Goal: Task Accomplishment & Management: Complete application form

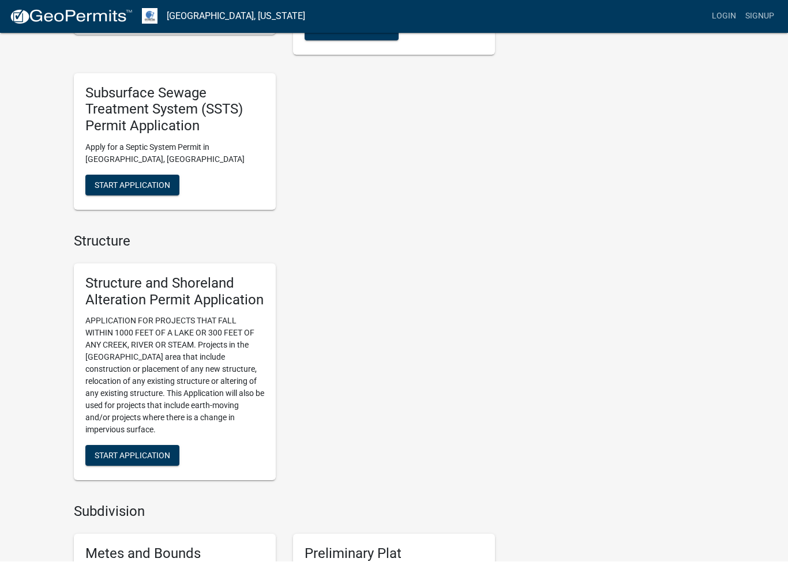
scroll to position [584, 0]
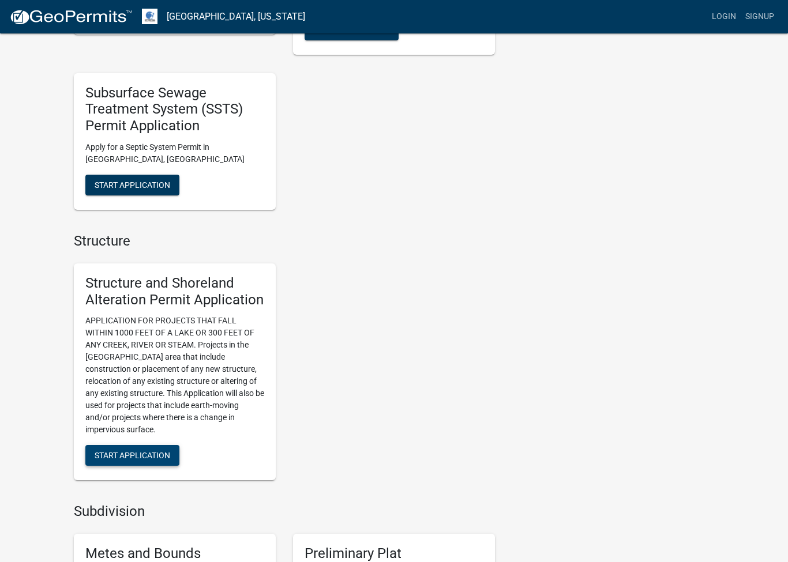
click at [146, 451] on span "Start Application" at bounding box center [133, 455] width 76 height 9
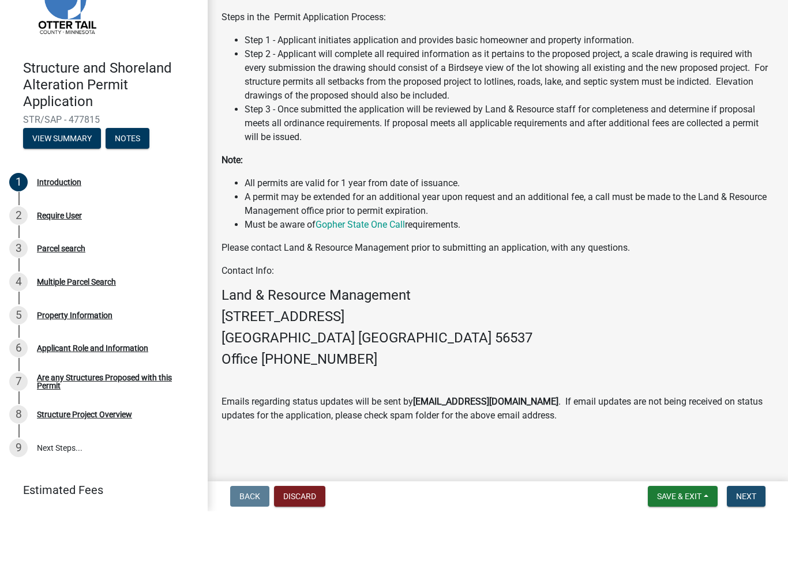
scroll to position [1, 0]
click at [750, 543] on span "Next" at bounding box center [746, 547] width 20 height 9
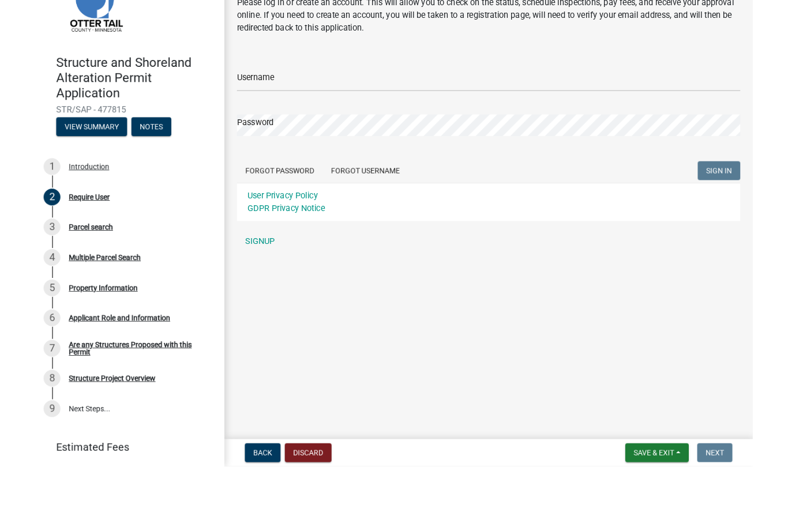
scroll to position [0, 0]
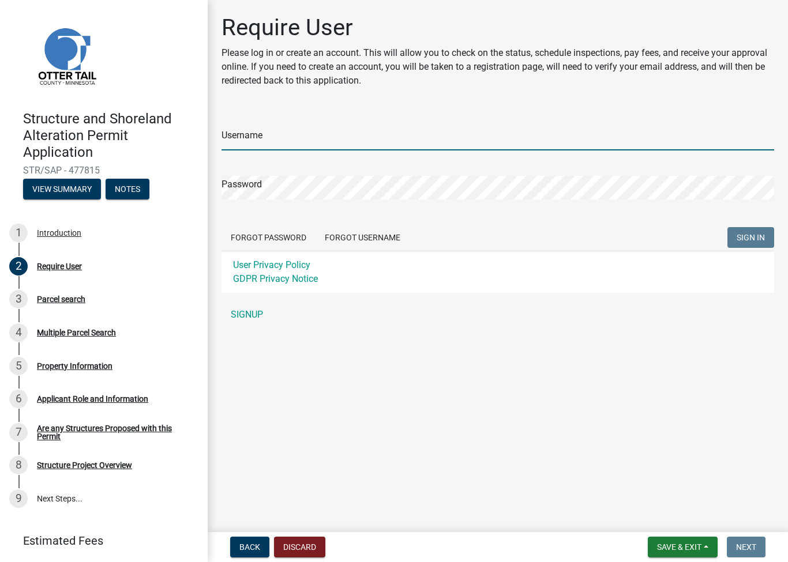
click at [293, 130] on input "Username" at bounding box center [497, 139] width 552 height 24
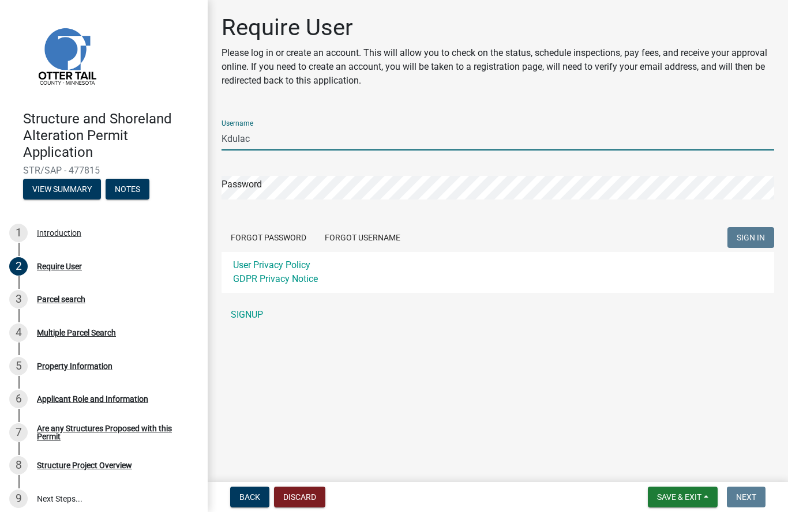
type input "Kdulac"
click at [274, 171] on div "Password" at bounding box center [497, 180] width 552 height 40
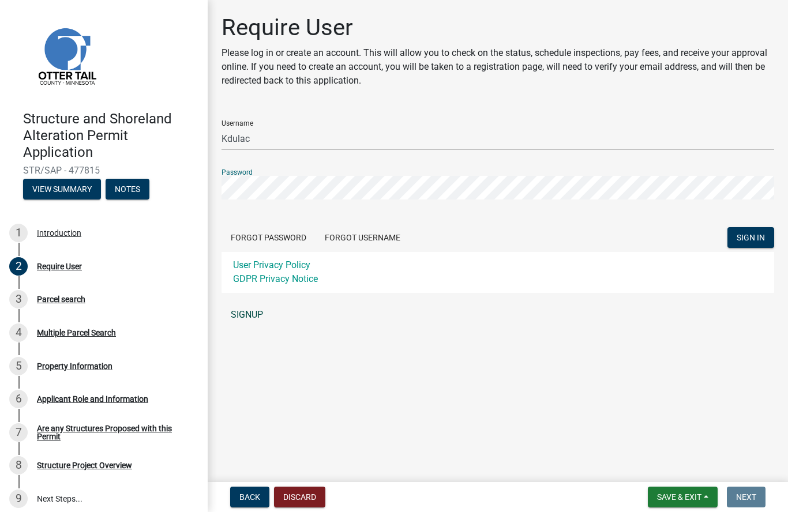
click at [251, 312] on link "SIGNUP" at bounding box center [497, 314] width 552 height 23
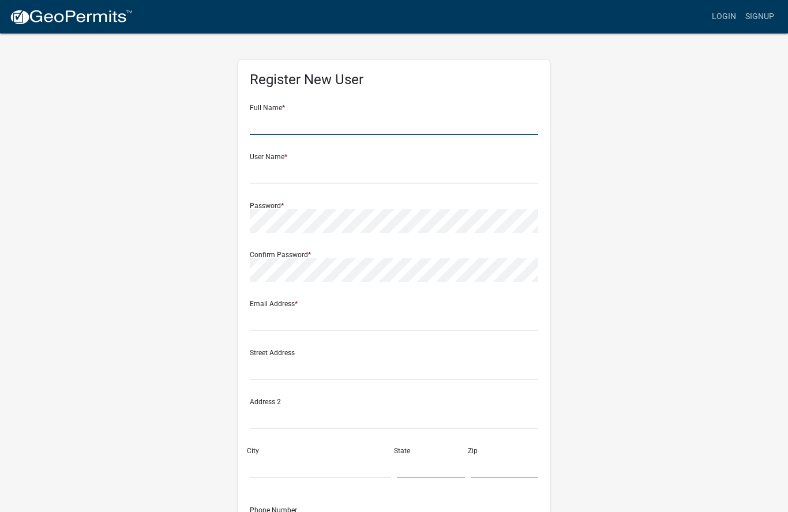
click at [308, 116] on input "text" at bounding box center [394, 123] width 288 height 24
type input "Kirk DuLac"
type input "endokirk@gmail.com"
type input "9522508269"
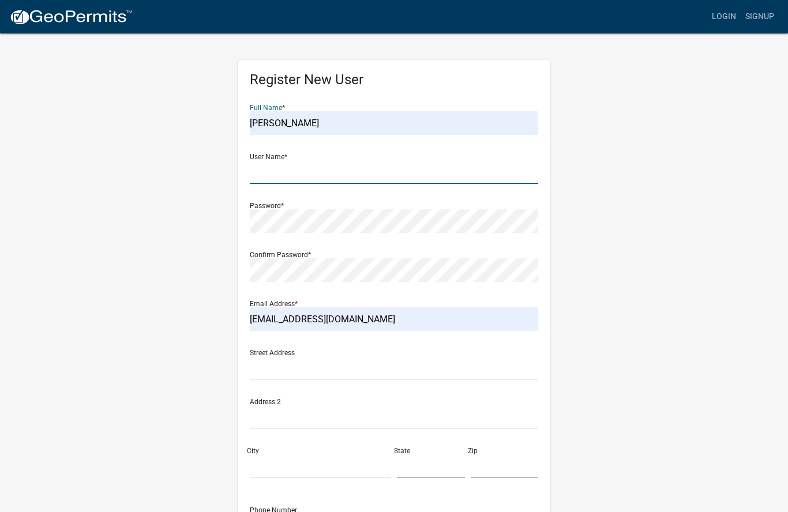
click at [312, 171] on input "text" at bounding box center [394, 172] width 288 height 24
type input "Kdulac"
click at [300, 365] on input "text" at bounding box center [394, 368] width 288 height 24
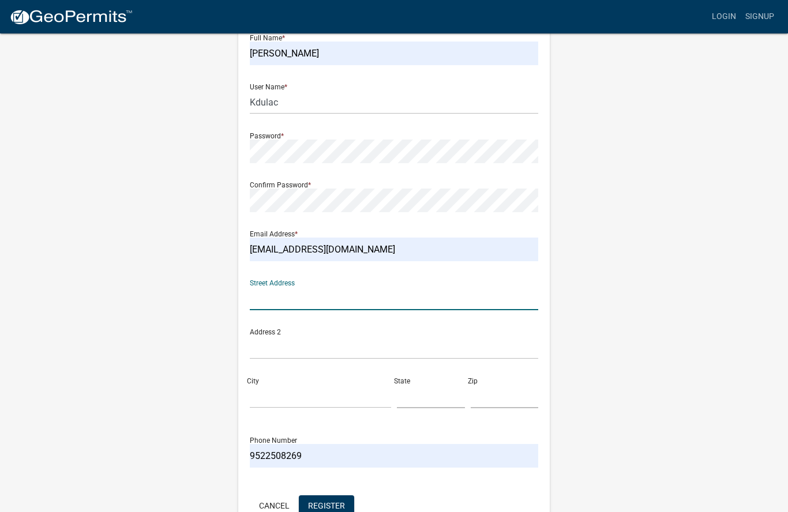
scroll to position [65, 0]
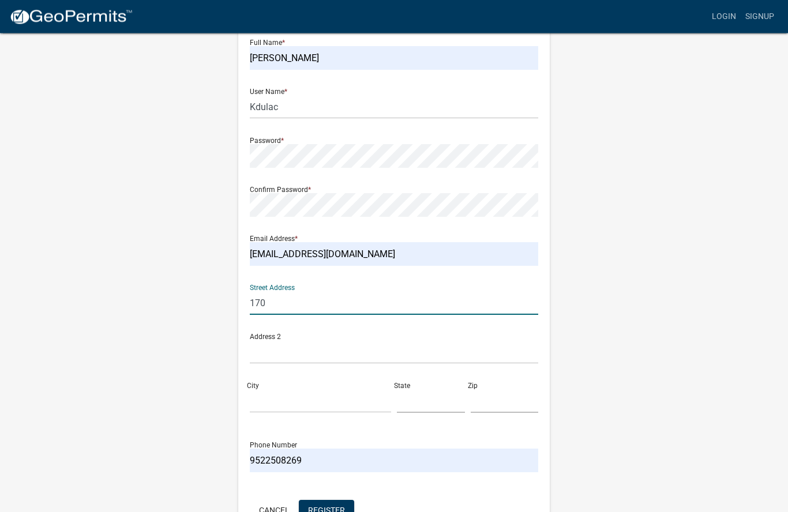
type input "17051 Claycross Way"
type input "Eden Prairie"
type input "MN"
type input "55346"
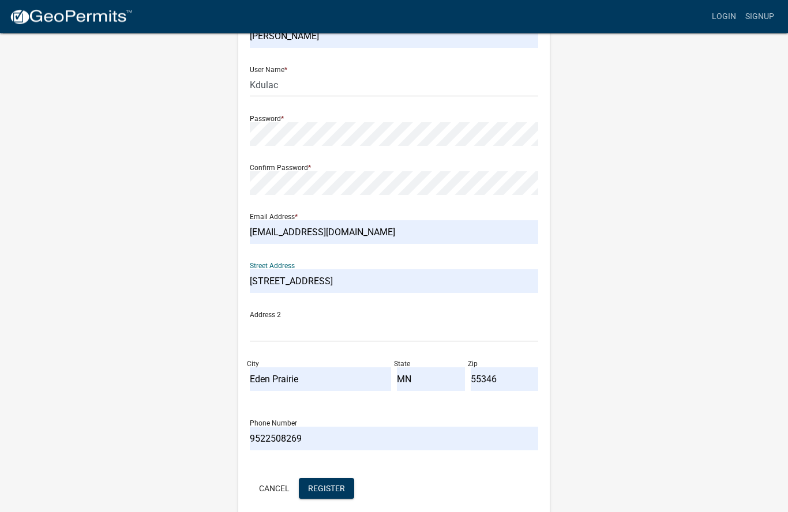
scroll to position [86, 0]
click at [337, 490] on span "Register" at bounding box center [326, 488] width 37 height 9
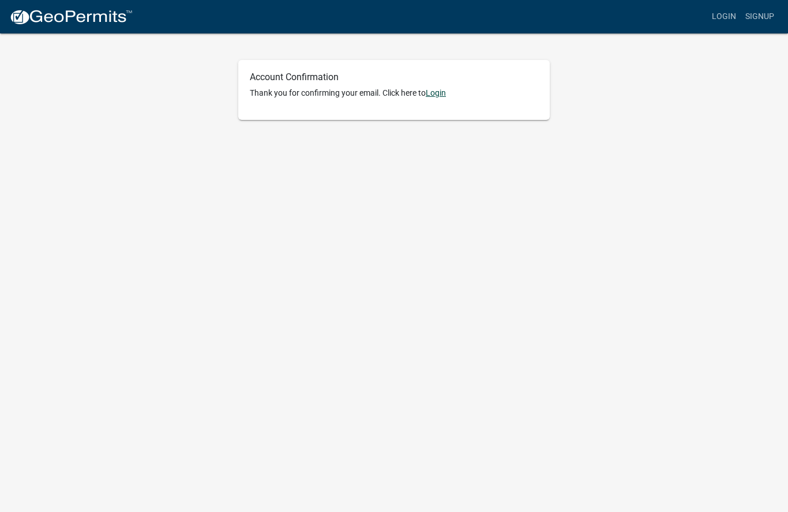
click at [443, 92] on link "Login" at bounding box center [435, 92] width 20 height 9
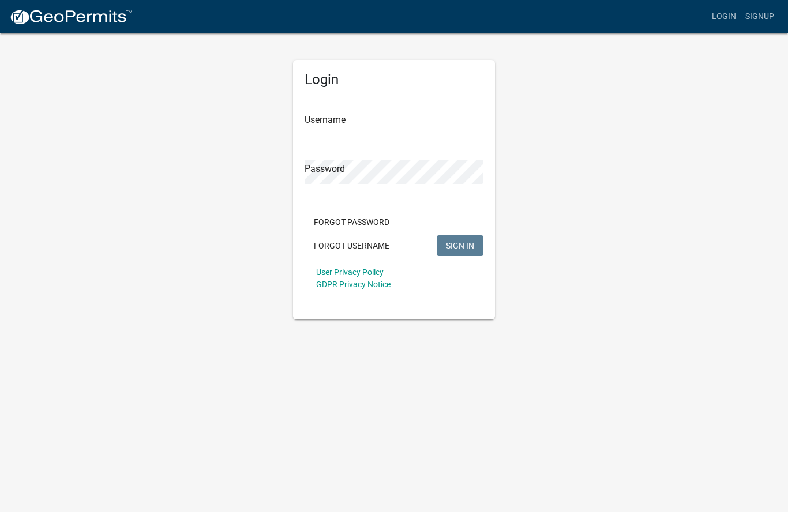
click at [383, 122] on input "Username" at bounding box center [393, 123] width 179 height 24
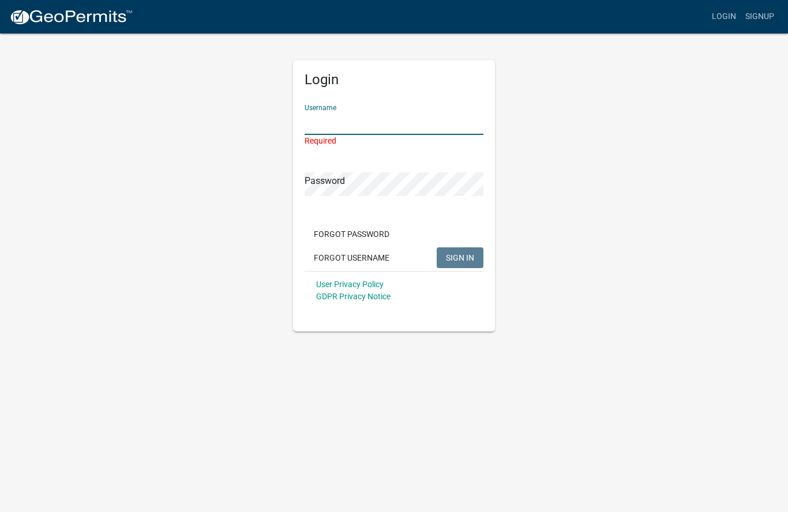
type input "Kdulac"
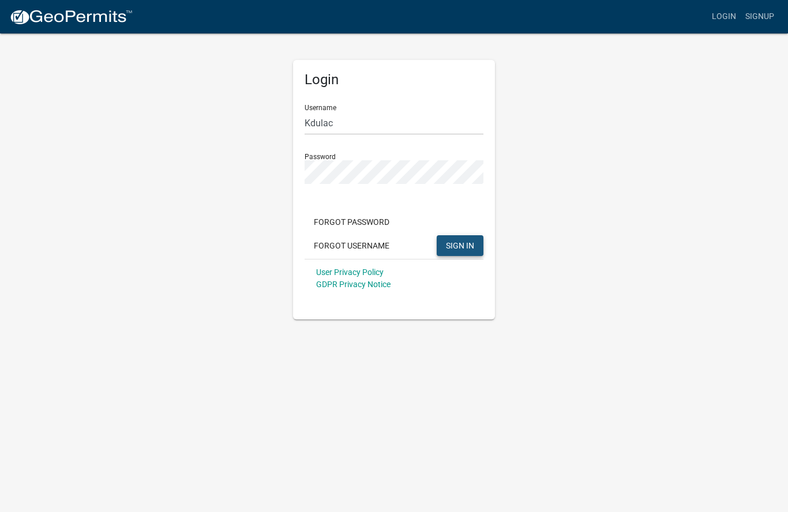
click at [466, 243] on span "SIGN IN" at bounding box center [460, 244] width 28 height 9
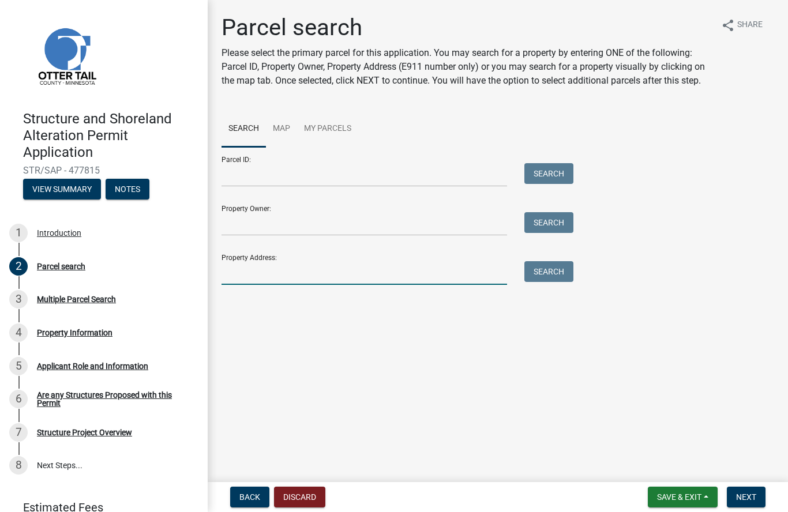
click at [269, 275] on input "Property Address:" at bounding box center [363, 273] width 285 height 24
type input "E"
click at [277, 228] on input "Property Owner:" at bounding box center [363, 224] width 285 height 24
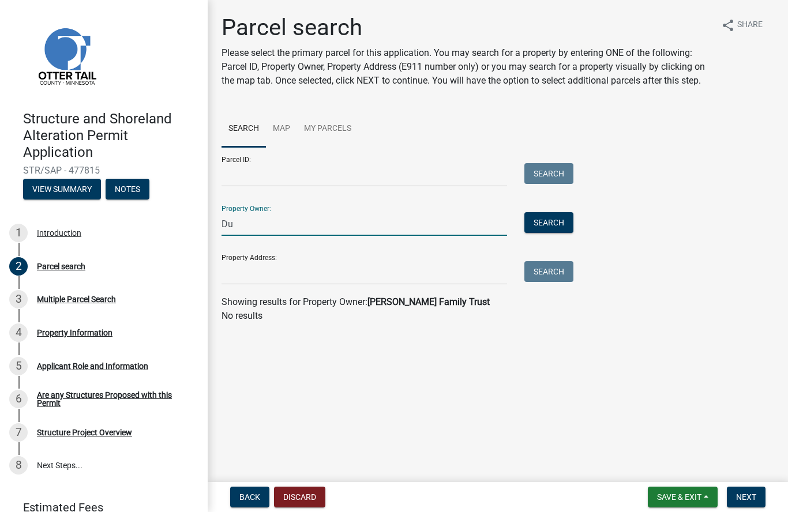
type input "D"
type input "[PERSON_NAME] and [PERSON_NAME]"
click at [556, 223] on button "Search" at bounding box center [548, 222] width 49 height 21
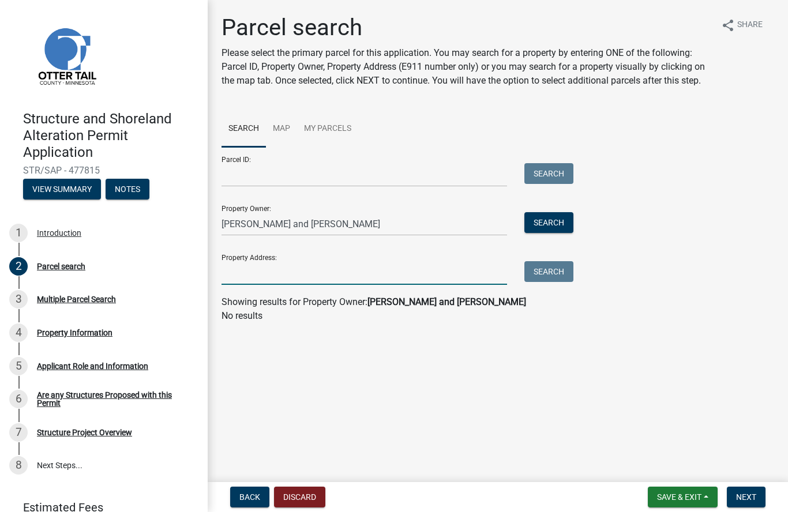
click at [281, 274] on input "Property Address:" at bounding box center [363, 273] width 285 height 24
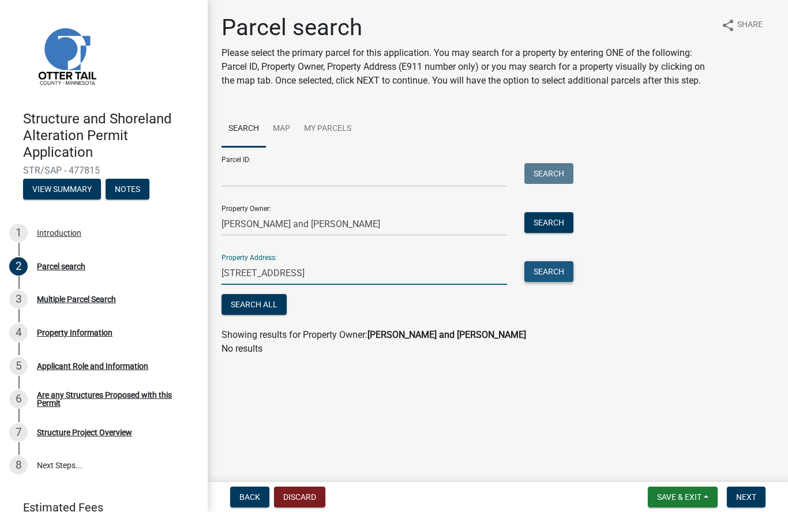
type input "36006 Augustana Dr."
click at [558, 272] on button "Search" at bounding box center [548, 271] width 49 height 21
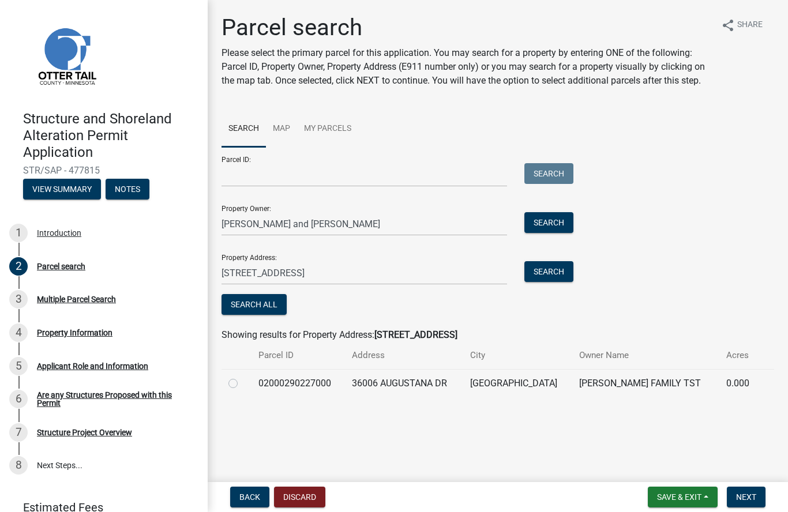
click at [242, 376] on label at bounding box center [242, 376] width 0 height 0
click at [242, 382] on input "radio" at bounding box center [245, 379] width 7 height 7
radio input "true"
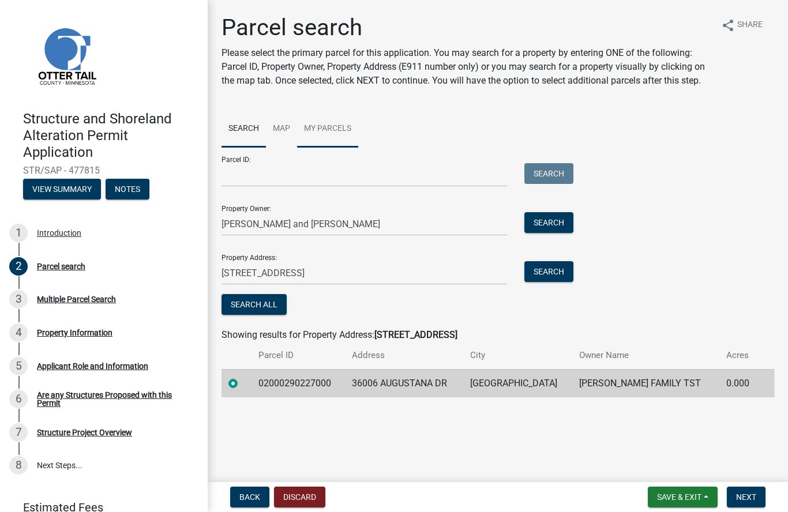
click at [334, 127] on link "My Parcels" at bounding box center [327, 129] width 61 height 37
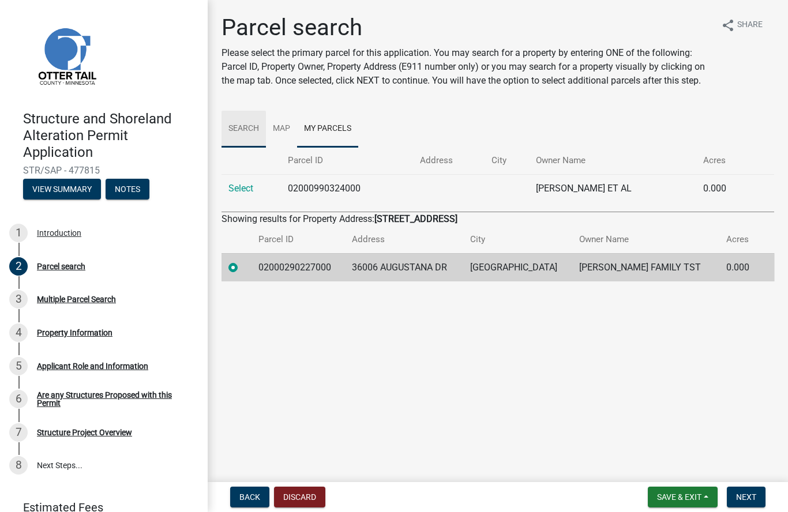
click at [246, 123] on link "Search" at bounding box center [243, 129] width 44 height 37
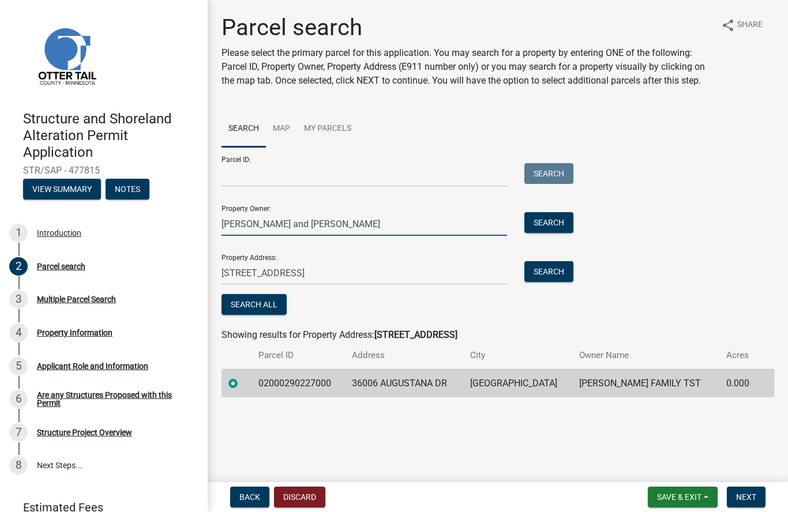
click at [303, 224] on input "Kirk and Jill DuLac" at bounding box center [363, 224] width 285 height 24
type input "K"
click at [304, 274] on input "36006 Augustana Dr." at bounding box center [363, 273] width 285 height 24
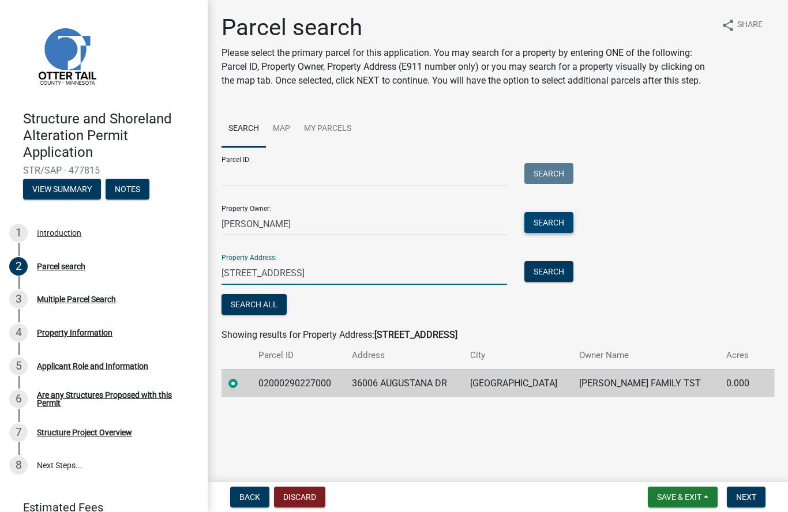
click at [550, 219] on button "Search" at bounding box center [548, 222] width 49 height 21
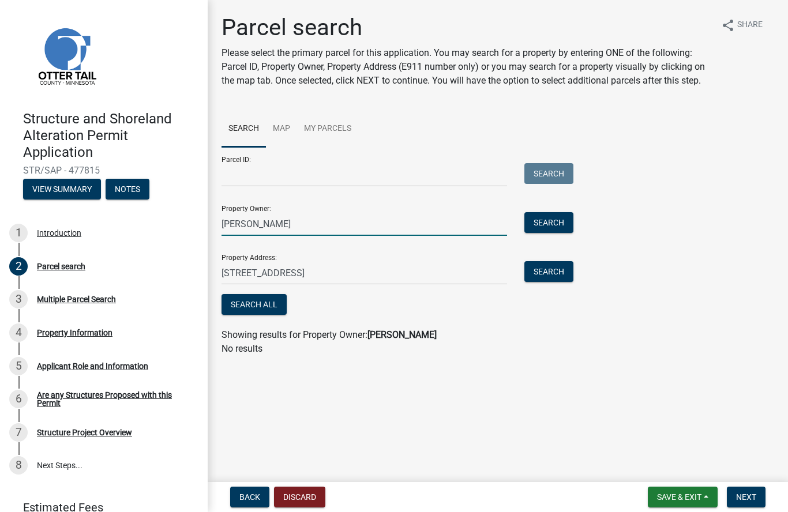
click at [310, 225] on input "Jerome DuLac" at bounding box center [363, 224] width 285 height 24
type input "J"
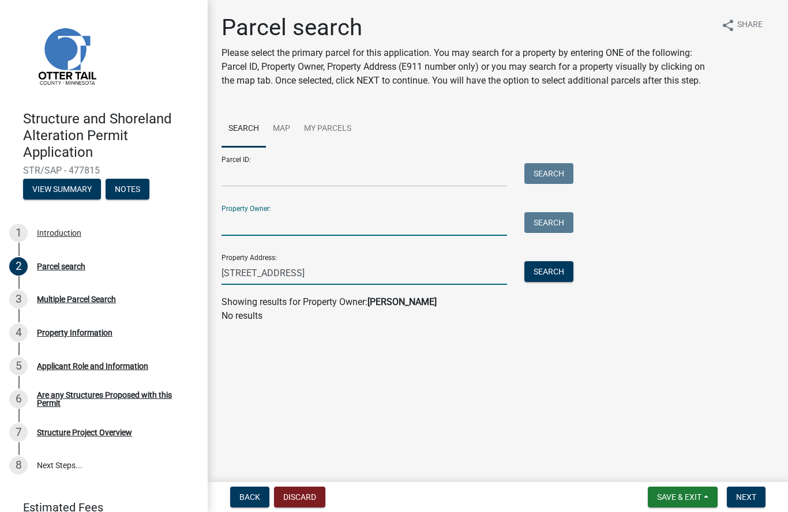
click at [254, 270] on input "36006 Augustana Dr." at bounding box center [363, 273] width 285 height 24
type input "36012 Augustana Dr."
click at [550, 272] on button "Search" at bounding box center [548, 271] width 49 height 21
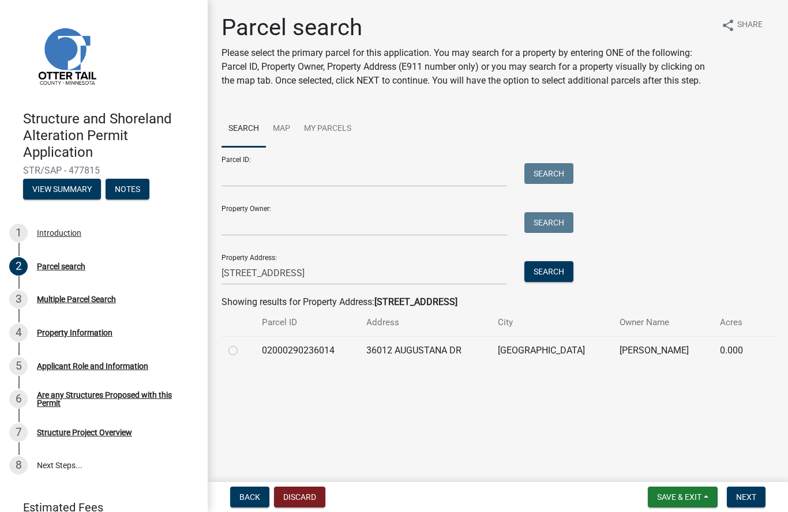
click at [242, 344] on label at bounding box center [242, 344] width 0 height 0
click at [242, 350] on input "radio" at bounding box center [245, 347] width 7 height 7
radio input "true"
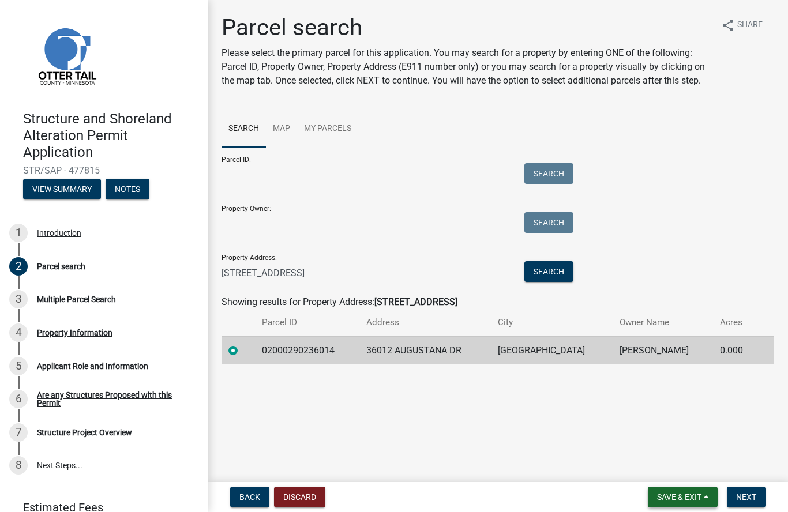
click at [679, 494] on span "Save & Exit" at bounding box center [679, 496] width 44 height 9
click at [650, 442] on button "Save" at bounding box center [671, 439] width 92 height 28
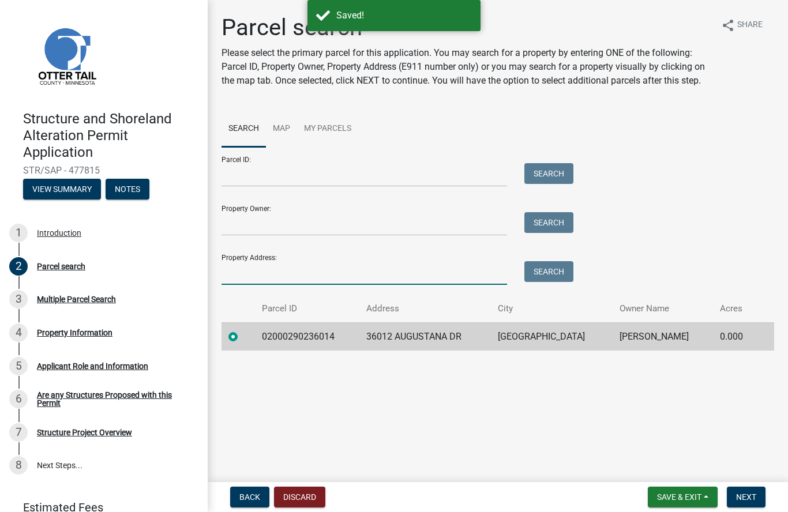
click at [265, 270] on input "Property Address:" at bounding box center [363, 273] width 285 height 24
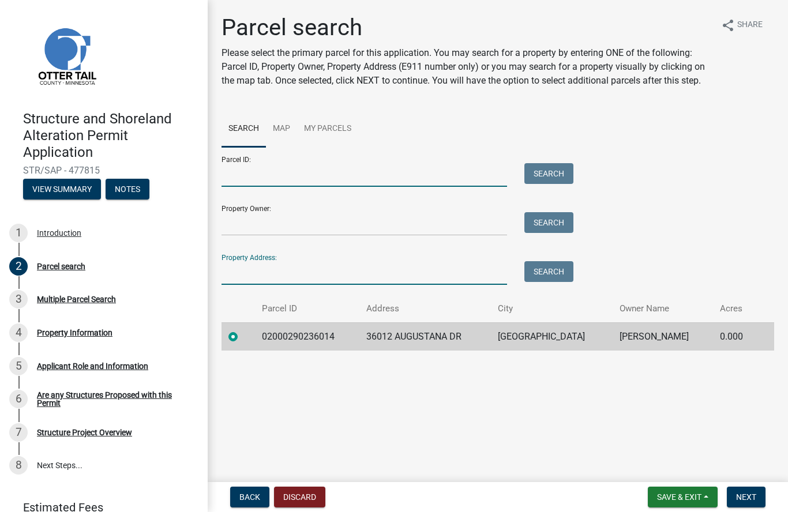
click at [282, 165] on input "Parcel ID:" at bounding box center [363, 175] width 285 height 24
type input "02000290227000"
click at [554, 174] on button "Search" at bounding box center [548, 173] width 49 height 21
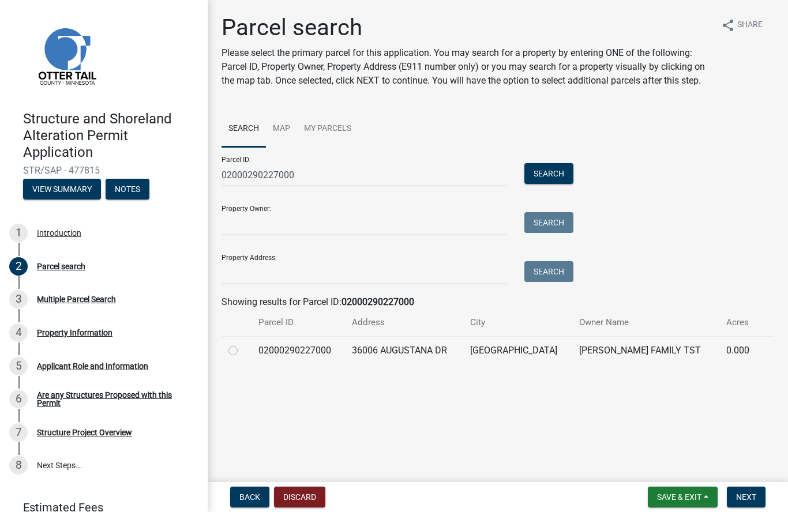
click at [242, 344] on label at bounding box center [242, 344] width 0 height 0
click at [242, 348] on input "radio" at bounding box center [245, 347] width 7 height 7
radio input "true"
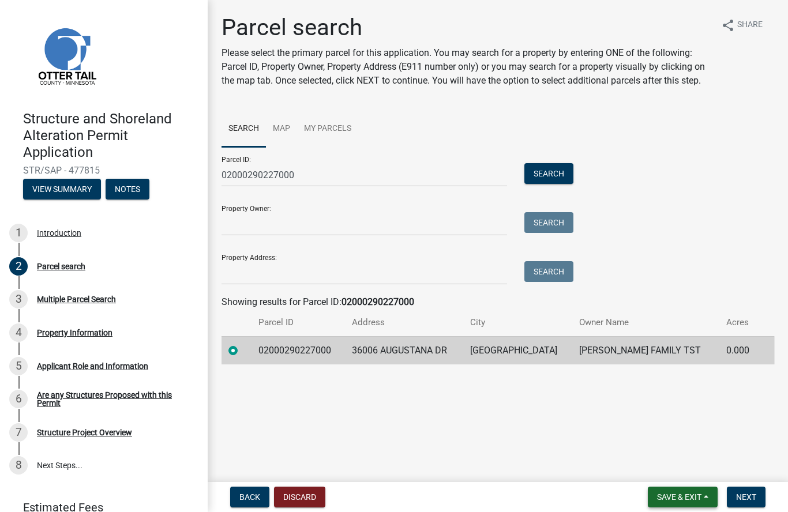
click at [671, 501] on span "Save & Exit" at bounding box center [679, 496] width 44 height 9
click at [649, 441] on button "Save" at bounding box center [671, 439] width 92 height 28
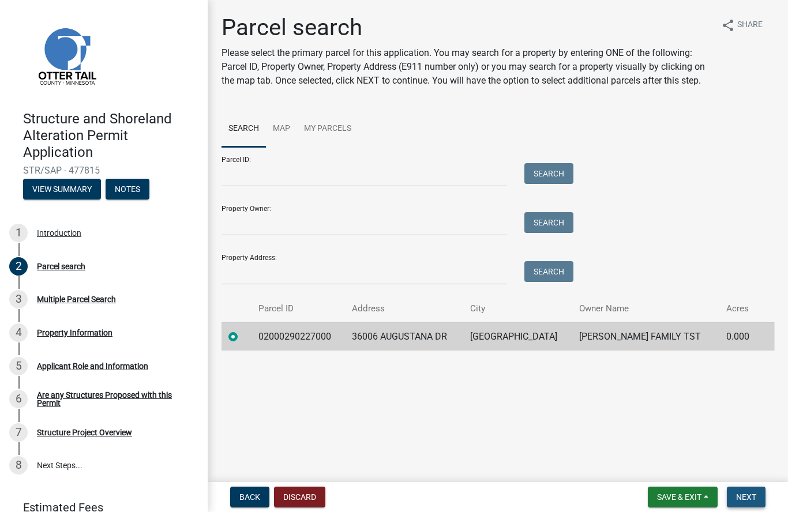
click at [752, 494] on span "Next" at bounding box center [746, 496] width 20 height 9
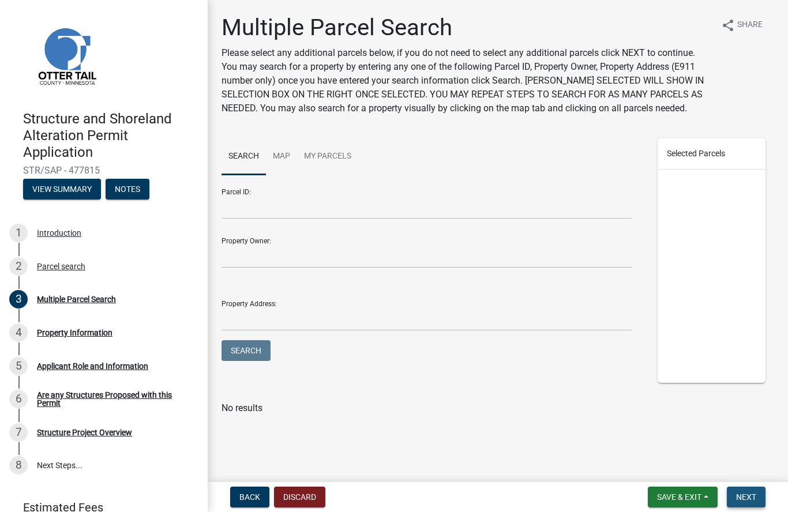
click at [752, 503] on button "Next" at bounding box center [745, 497] width 39 height 21
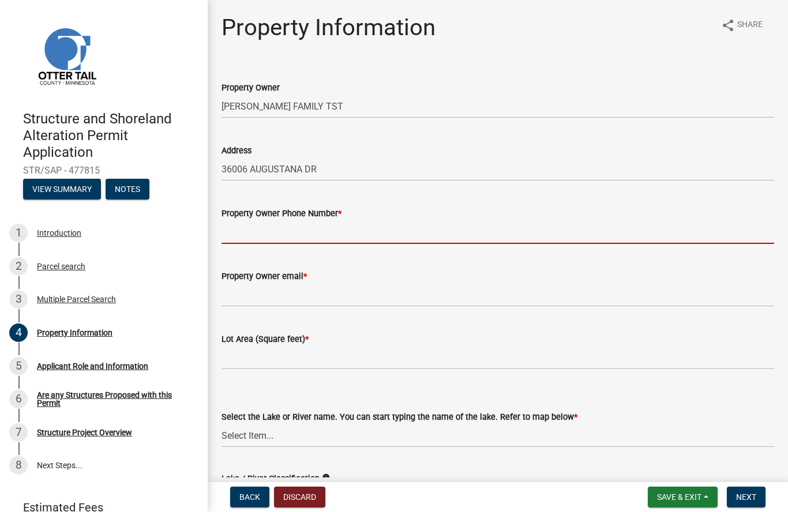
click at [397, 224] on input "Property Owner Phone Number *" at bounding box center [497, 232] width 552 height 24
type input "952-250-8269"
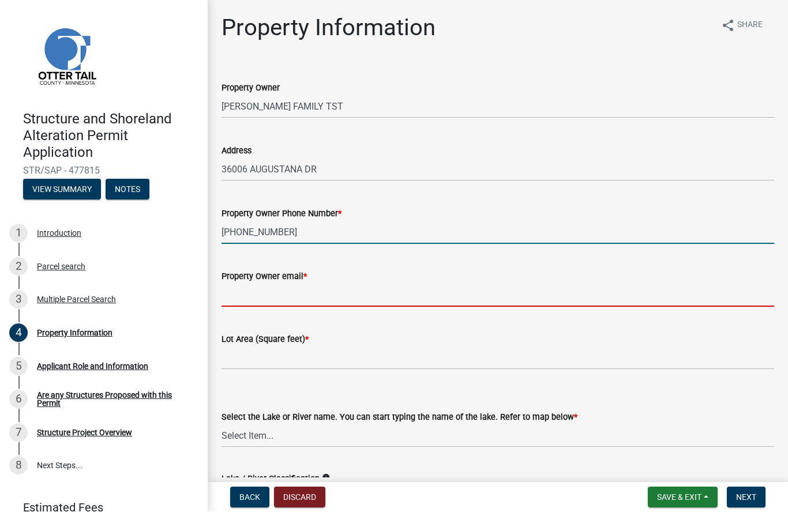
click at [333, 296] on input "Property Owner email *" at bounding box center [497, 295] width 552 height 24
type input "endokirk@gmail.com"
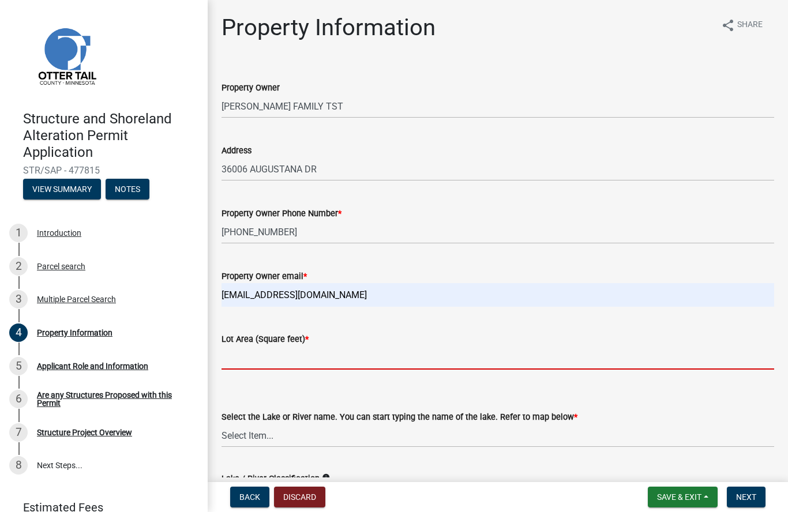
click at [312, 362] on input "text" at bounding box center [497, 358] width 552 height 24
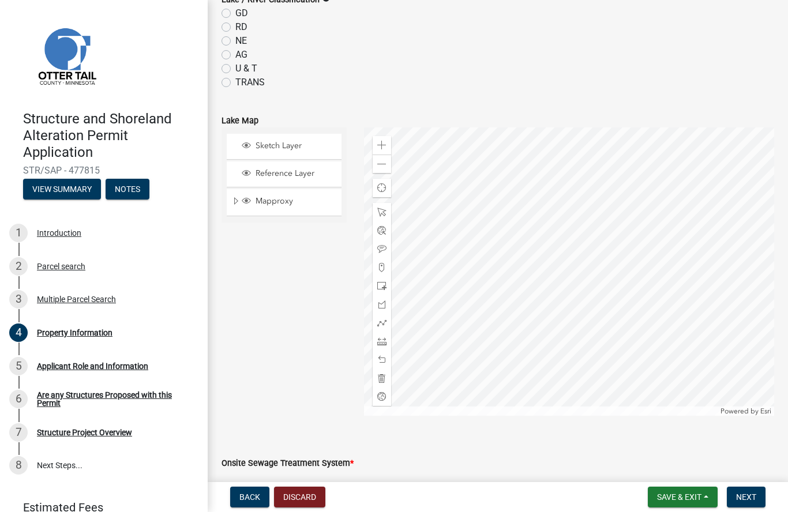
scroll to position [483, 0]
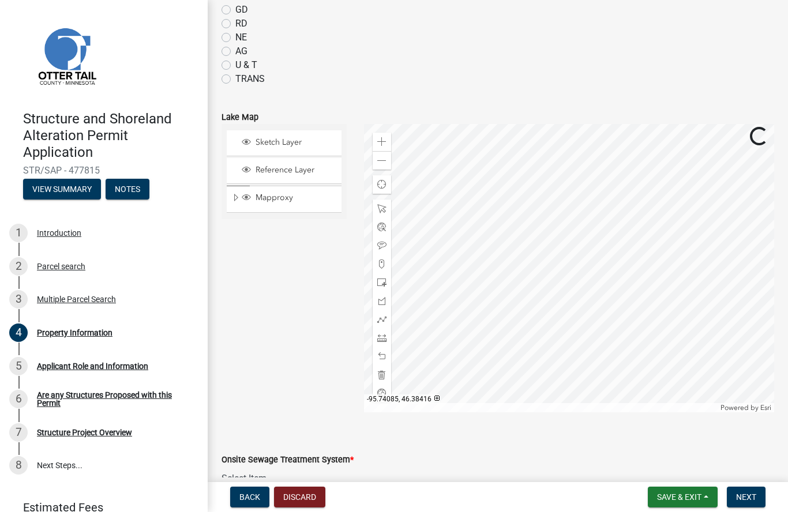
type input "0"
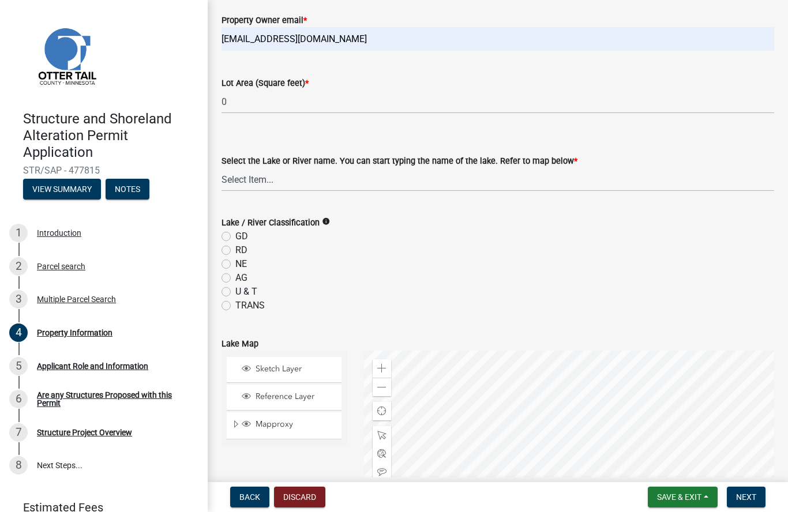
scroll to position [250, 0]
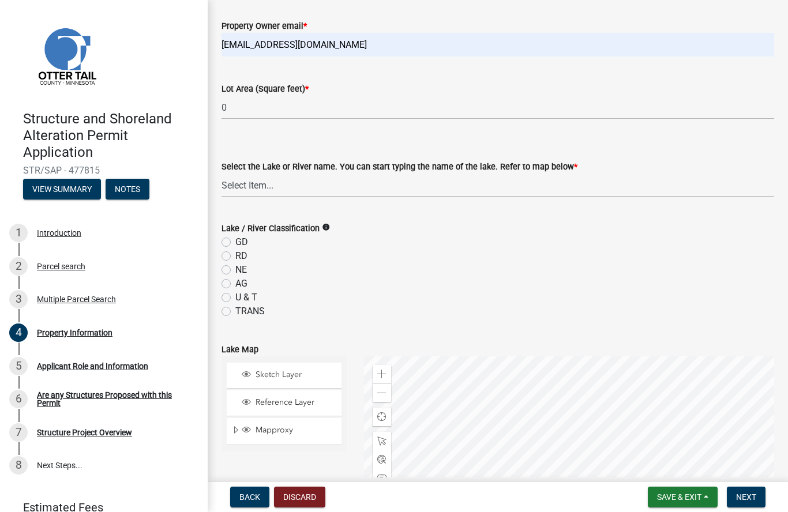
click at [588, 161] on div "Select the Lake or River name. You can start typing the name of the lake. Refer…" at bounding box center [497, 167] width 552 height 14
click at [250, 185] on select "Select Item... None Adley 56-031 Albert 56-118 Alfred 56-600 Alice 56-244 Alice…" at bounding box center [497, 186] width 552 height 24
select select "ebef668c-e666-4f0f-b24a-d79aaee39ebe"
click at [326, 230] on icon "info" at bounding box center [326, 227] width 8 height 8
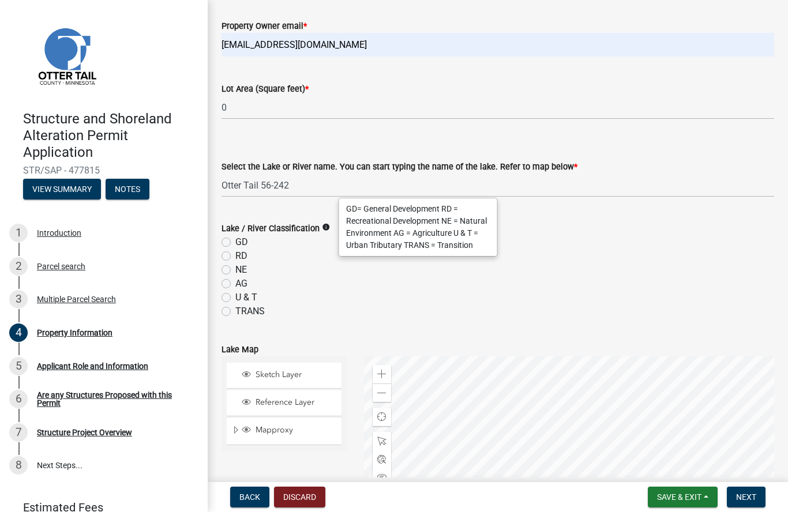
click at [235, 245] on label "GD" at bounding box center [241, 242] width 13 height 14
click at [235, 243] on input "GD" at bounding box center [238, 238] width 7 height 7
radio input "true"
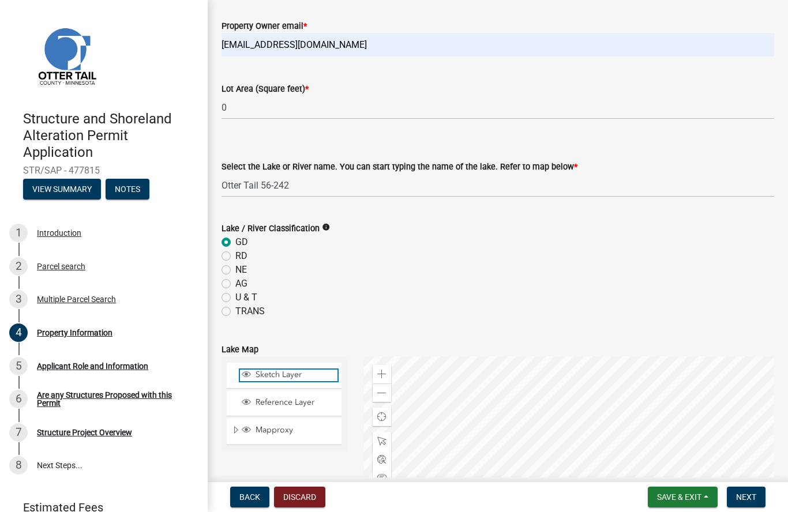
click at [286, 374] on span "Sketch Layer" at bounding box center [295, 375] width 85 height 10
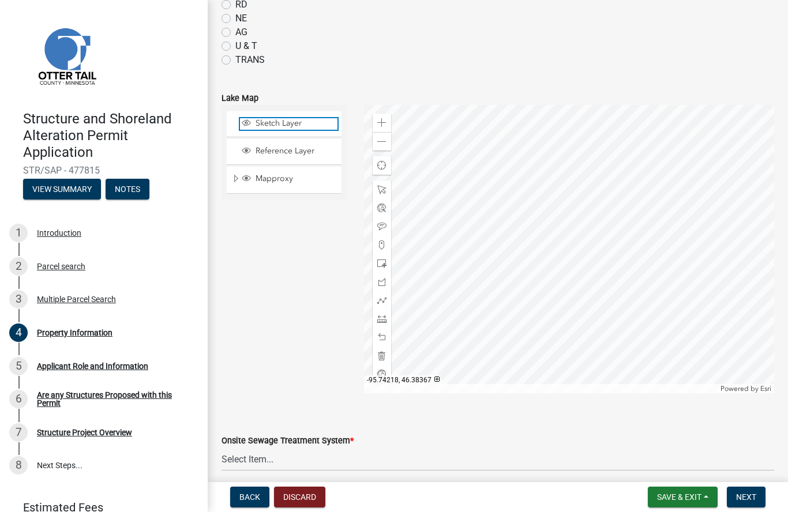
scroll to position [500, 0]
click at [292, 129] on span "Sketch Layer" at bounding box center [295, 124] width 85 height 10
click at [247, 124] on span "Layer List" at bounding box center [246, 123] width 9 height 9
click at [386, 196] on div at bounding box center [381, 191] width 18 height 18
click at [303, 122] on span "Sketch Layer" at bounding box center [295, 124] width 85 height 10
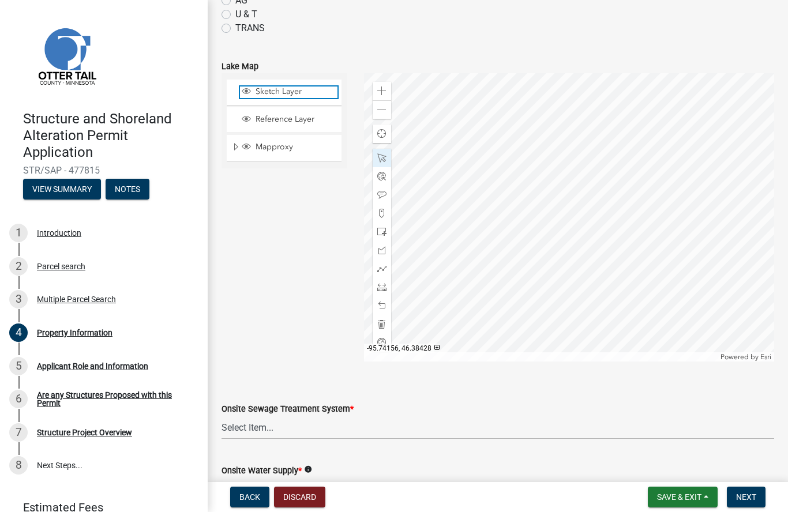
scroll to position [523, 0]
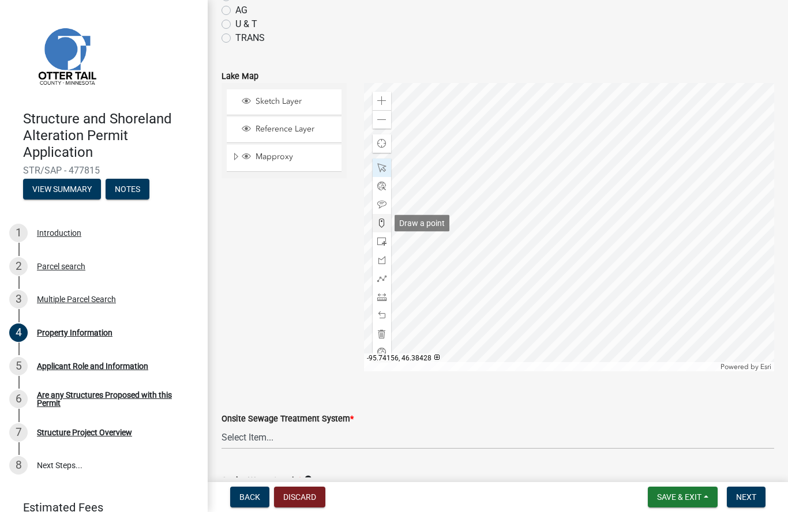
click at [385, 224] on span at bounding box center [381, 223] width 9 height 9
click at [384, 244] on span at bounding box center [381, 241] width 9 height 9
click at [385, 263] on span at bounding box center [381, 259] width 9 height 9
click at [423, 262] on div "Draw a polyline" at bounding box center [425, 260] width 63 height 17
click at [752, 495] on span "Next" at bounding box center [746, 496] width 20 height 9
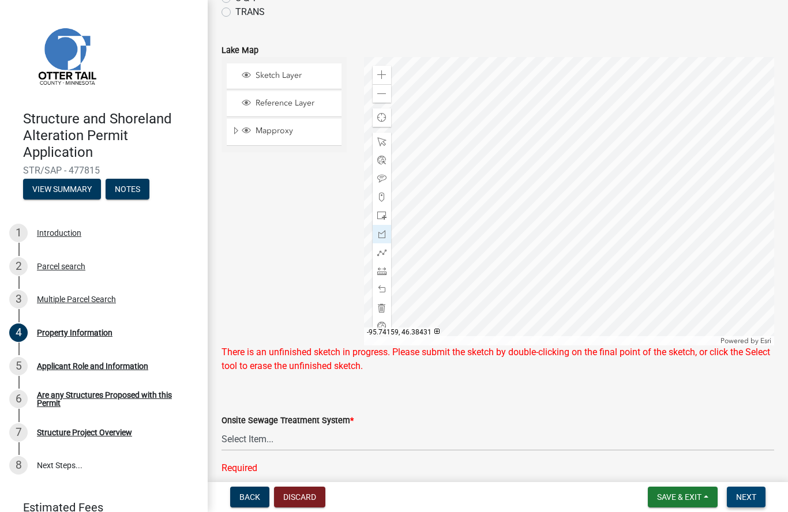
scroll to position [549, 0]
click at [387, 309] on div at bounding box center [381, 308] width 18 height 18
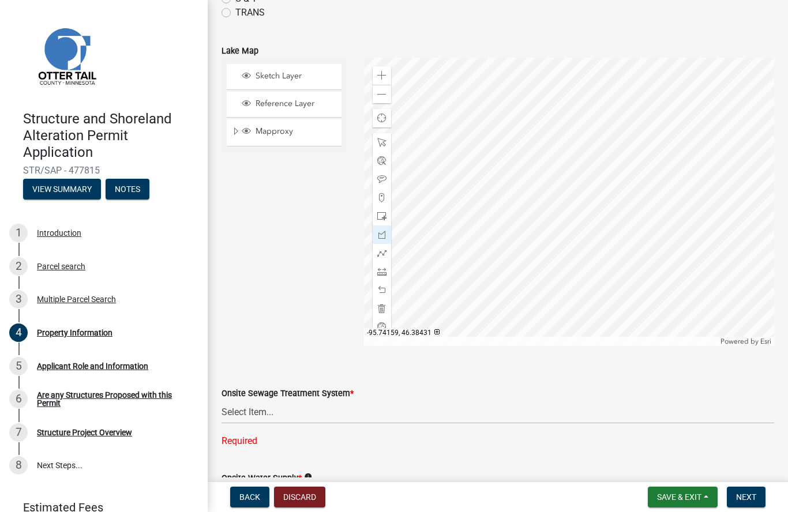
click at [445, 309] on div "Undo all edits to the map" at bounding box center [442, 308] width 97 height 17
click at [383, 255] on span at bounding box center [381, 252] width 9 height 9
click at [383, 236] on span at bounding box center [381, 234] width 9 height 9
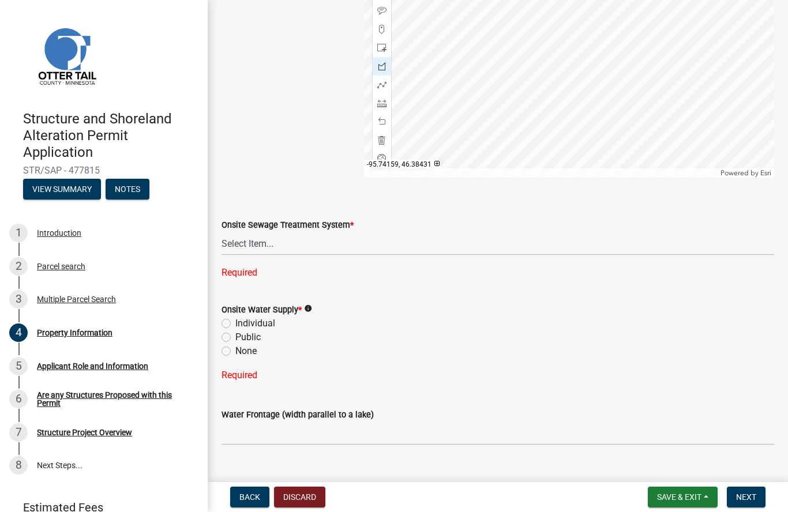
scroll to position [718, 0]
click at [235, 318] on label "Individual" at bounding box center [255, 323] width 40 height 14
click at [235, 318] on input "Individual" at bounding box center [238, 319] width 7 height 7
radio input "true"
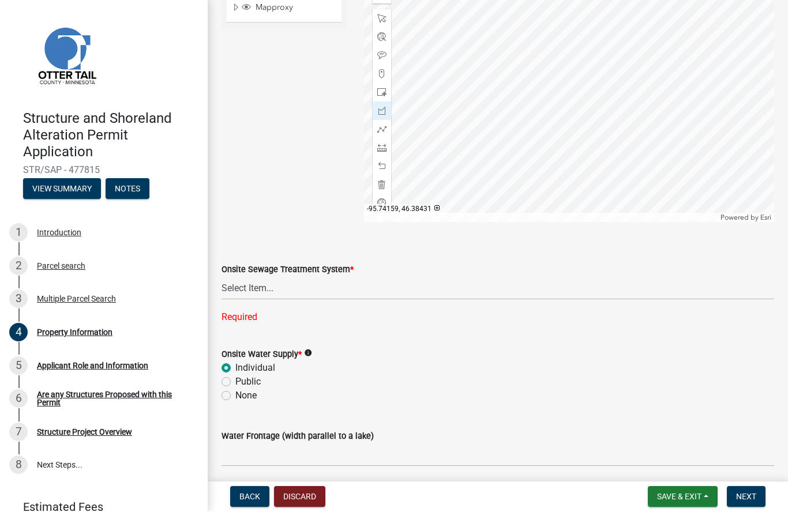
scroll to position [671, 0]
click at [262, 289] on select "Select Item... L&R Certificate of Compliance within 5yrs Compliance Inspection …" at bounding box center [497, 290] width 552 height 24
select select "bc95ce3f-9706-43bd-97a5-80c1e912429f"
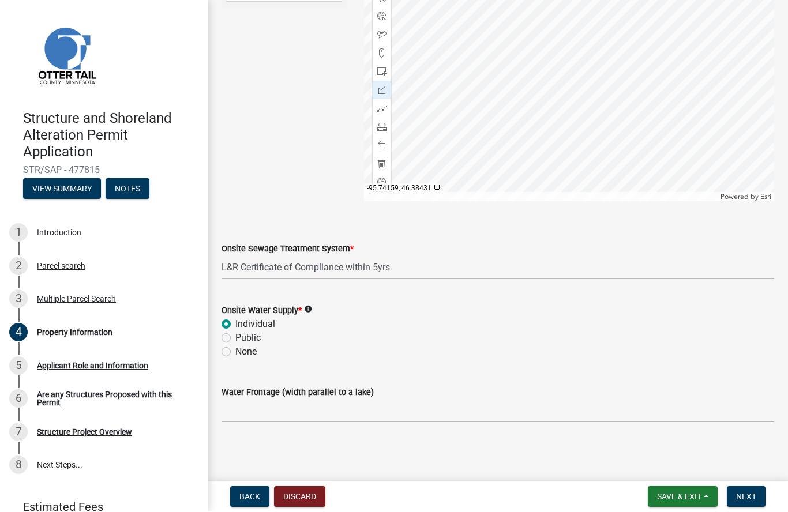
scroll to position [693, 0]
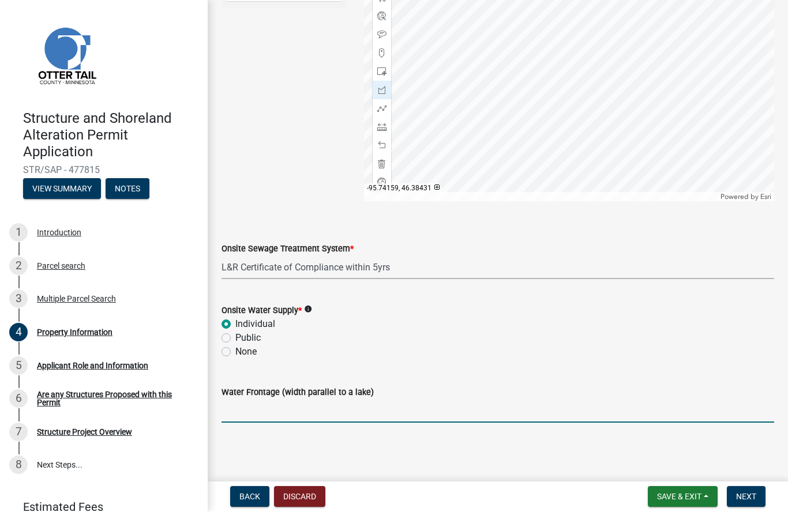
click at [297, 415] on input "Water Frontage (width parallel to a lake)" at bounding box center [497, 412] width 552 height 24
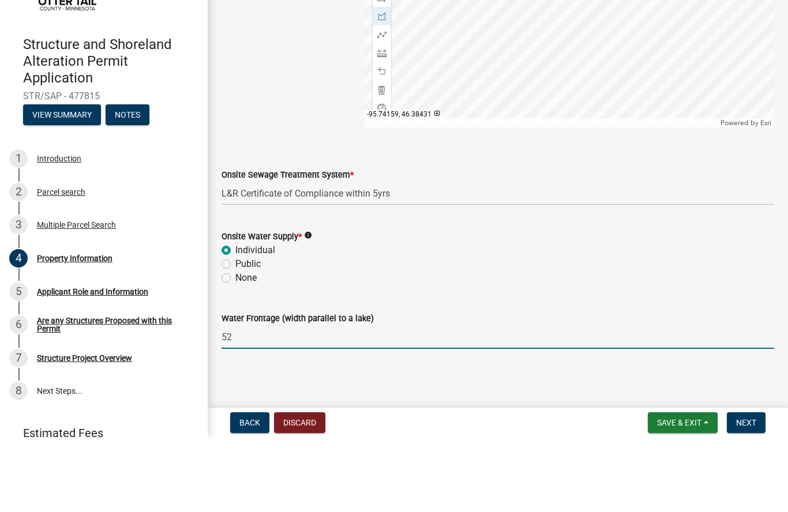
scroll to position [1, 0]
type input "52"
click at [751, 492] on span "Next" at bounding box center [746, 496] width 20 height 9
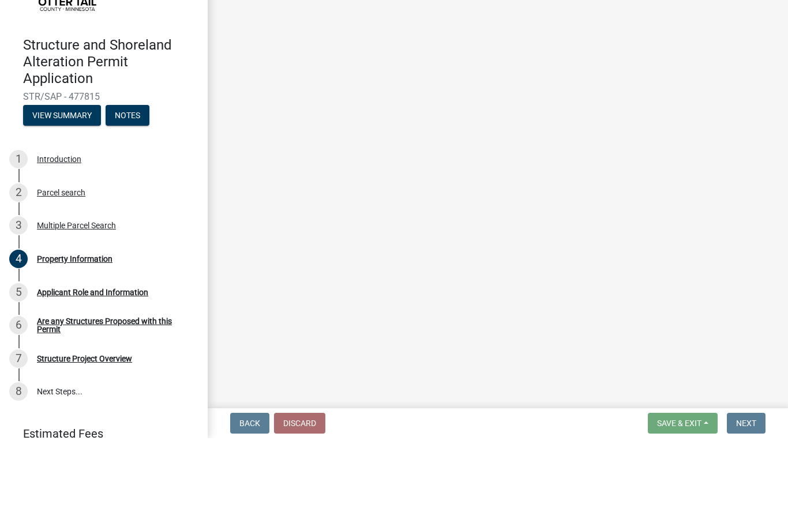
scroll to position [0, 0]
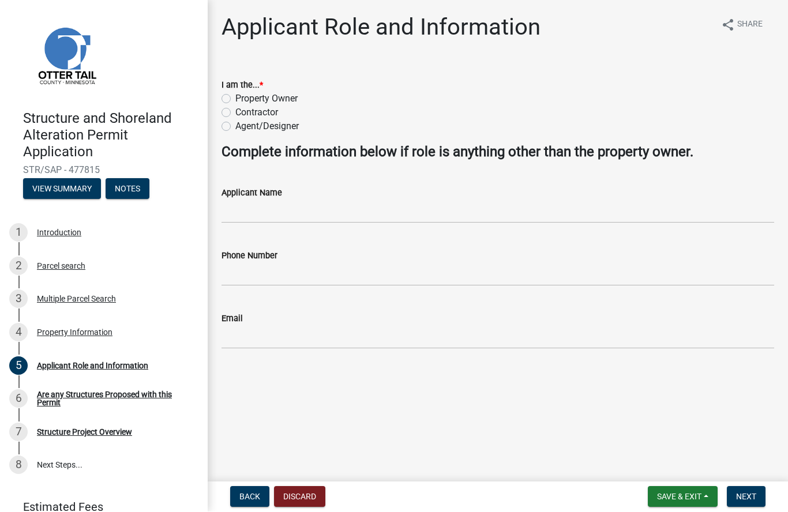
click at [235, 97] on label "Property Owner" at bounding box center [266, 99] width 62 height 14
click at [235, 97] on input "Property Owner" at bounding box center [238, 95] width 7 height 7
radio input "true"
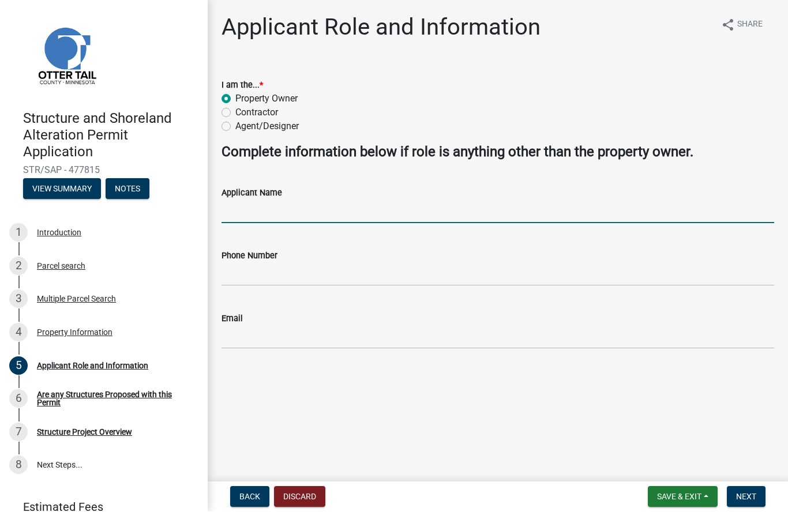
click at [322, 202] on input "Applicant Name" at bounding box center [497, 212] width 552 height 24
type input "Kirk DuLac"
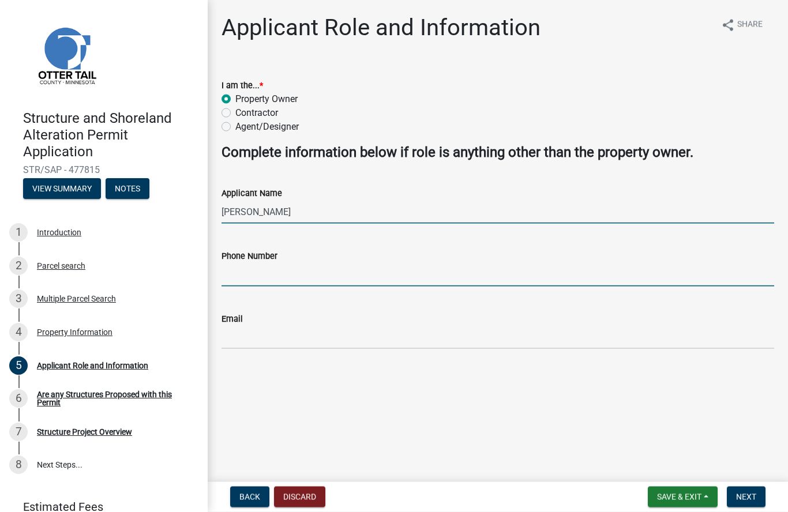
click at [306, 272] on input "Phone Number" at bounding box center [497, 275] width 552 height 24
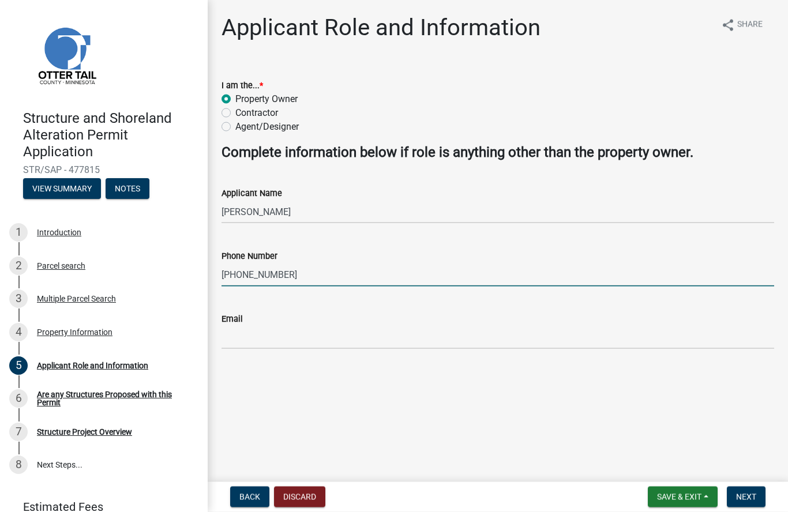
type input "952-250-8269"
click at [319, 328] on input "Email" at bounding box center [497, 338] width 552 height 24
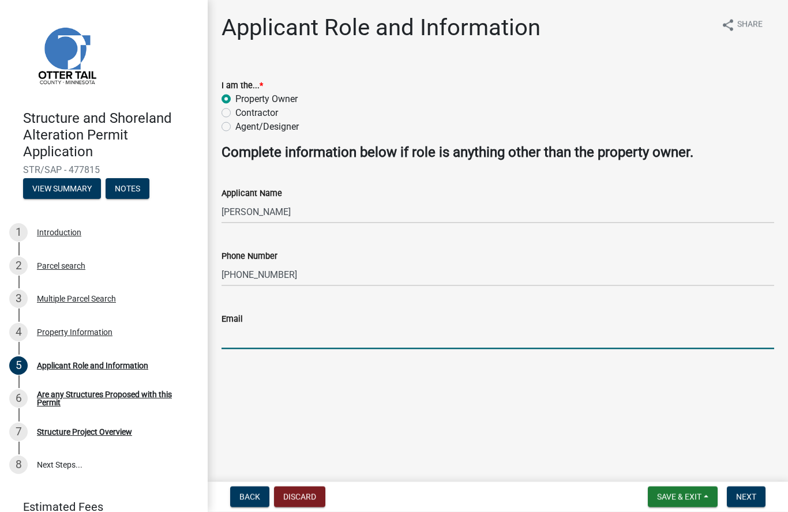
type input "endokirk@gmail.com"
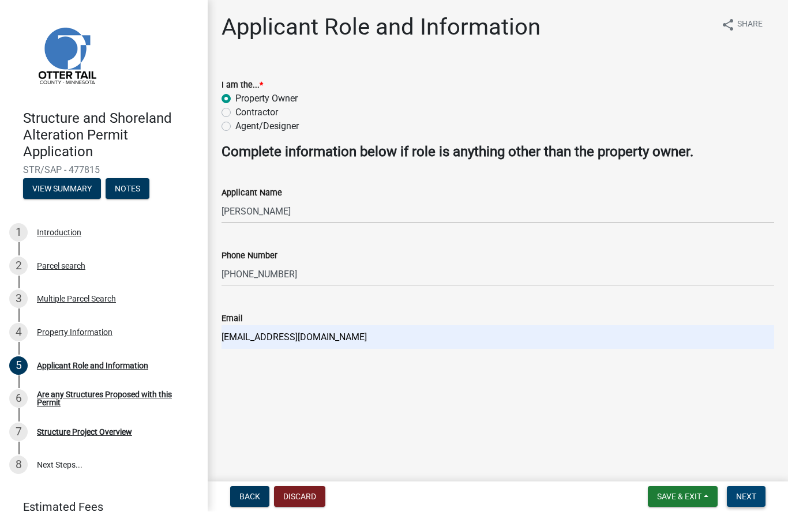
click at [747, 498] on span "Next" at bounding box center [746, 496] width 20 height 9
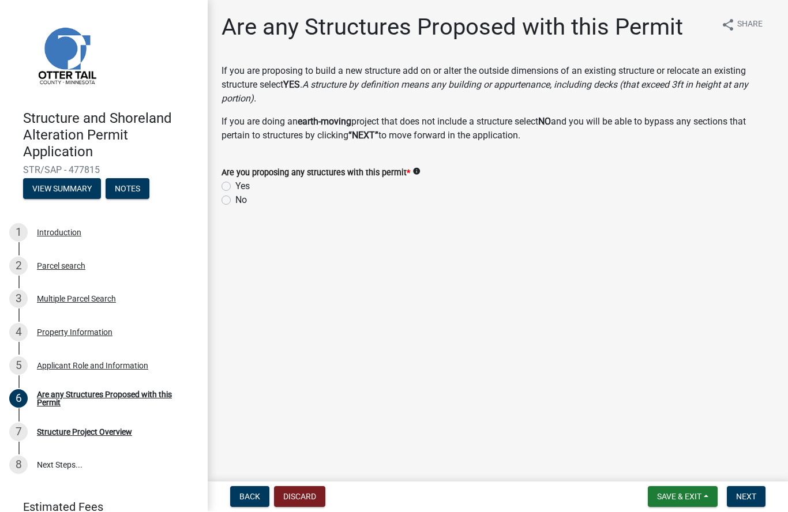
click at [235, 204] on label "No" at bounding box center [241, 201] width 12 height 14
click at [235, 201] on input "No" at bounding box center [238, 197] width 7 height 7
radio input "true"
click at [748, 502] on button "Next" at bounding box center [745, 497] width 39 height 21
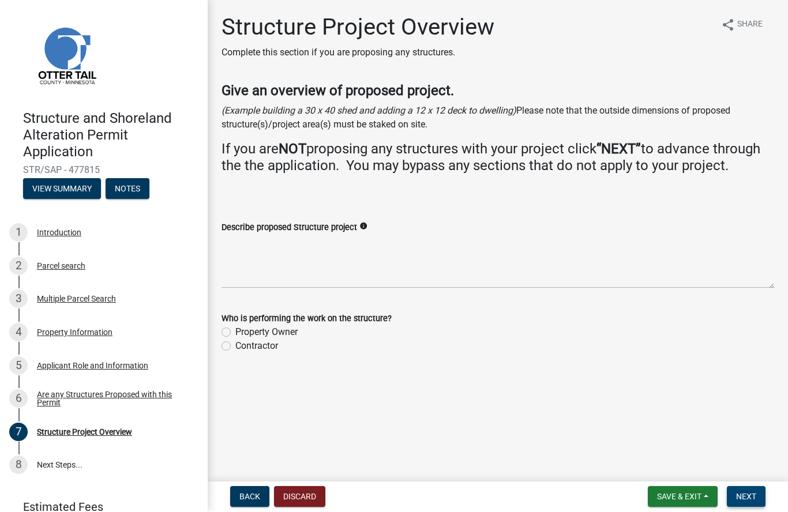
click at [750, 500] on span "Next" at bounding box center [746, 496] width 20 height 9
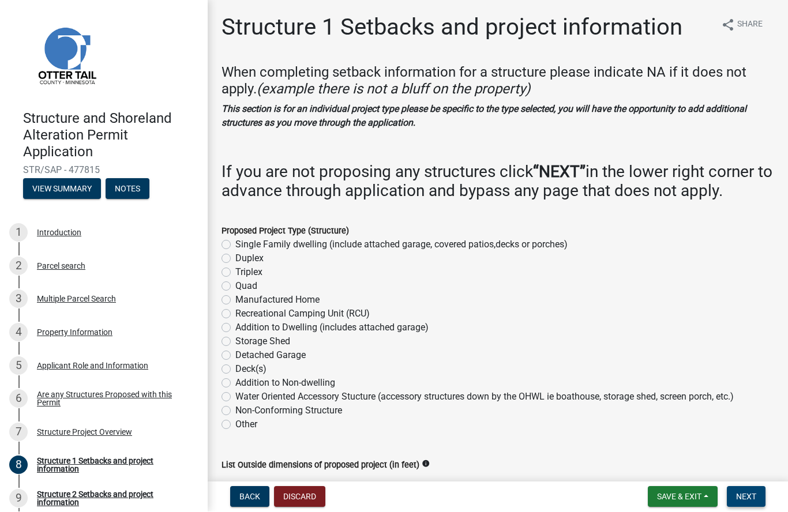
click at [748, 495] on span "Next" at bounding box center [746, 496] width 20 height 9
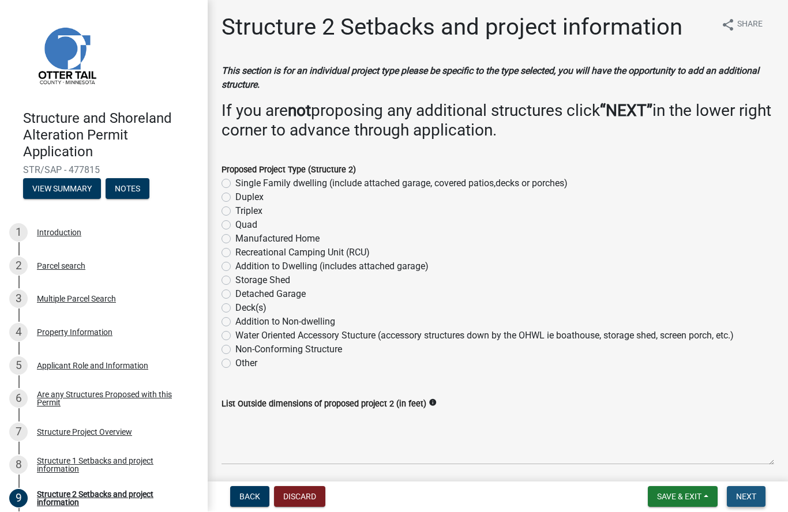
click at [748, 496] on span "Next" at bounding box center [746, 496] width 20 height 9
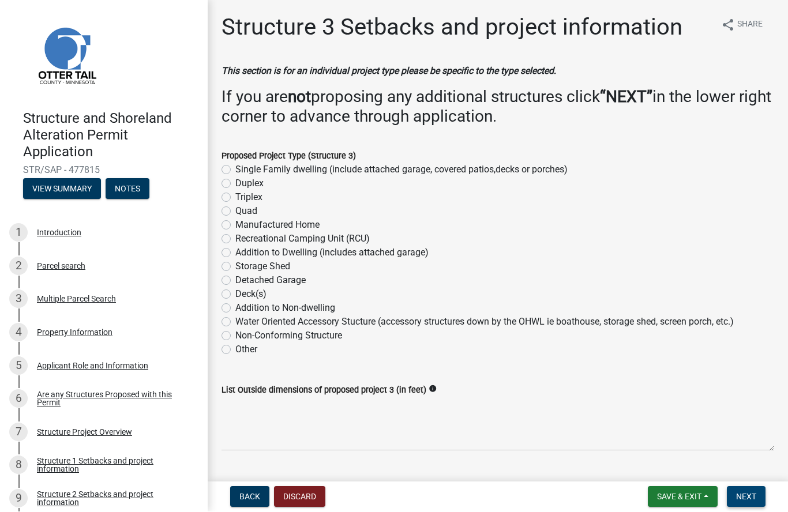
click at [747, 496] on span "Next" at bounding box center [746, 496] width 20 height 9
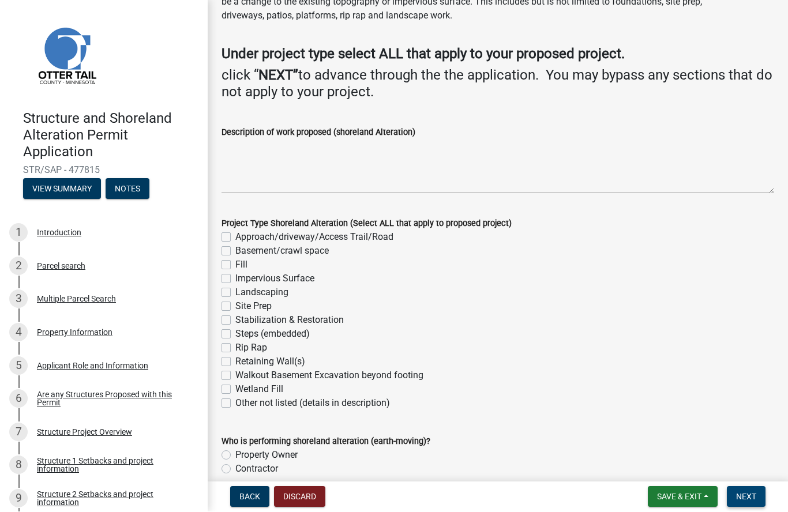
scroll to position [97, 0]
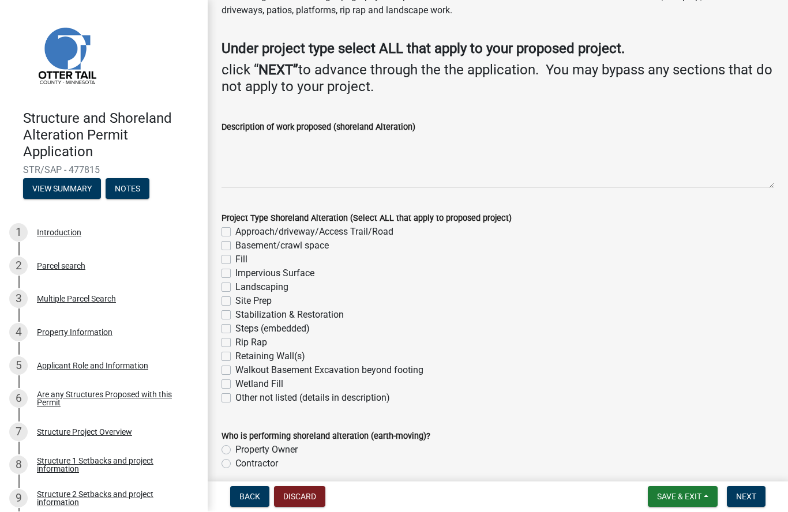
click at [235, 285] on label "Landscaping" at bounding box center [261, 288] width 53 height 14
click at [235, 285] on input "Landscaping" at bounding box center [238, 284] width 7 height 7
checkbox input "true"
checkbox input "false"
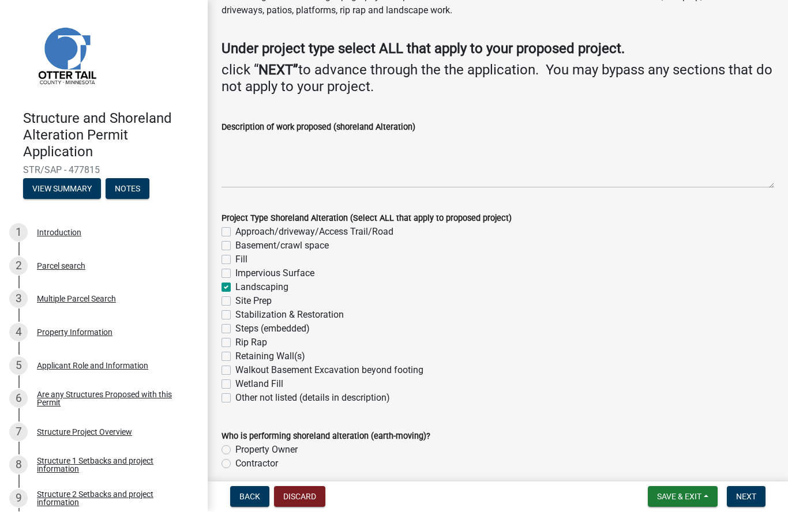
checkbox input "false"
checkbox input "true"
checkbox input "false"
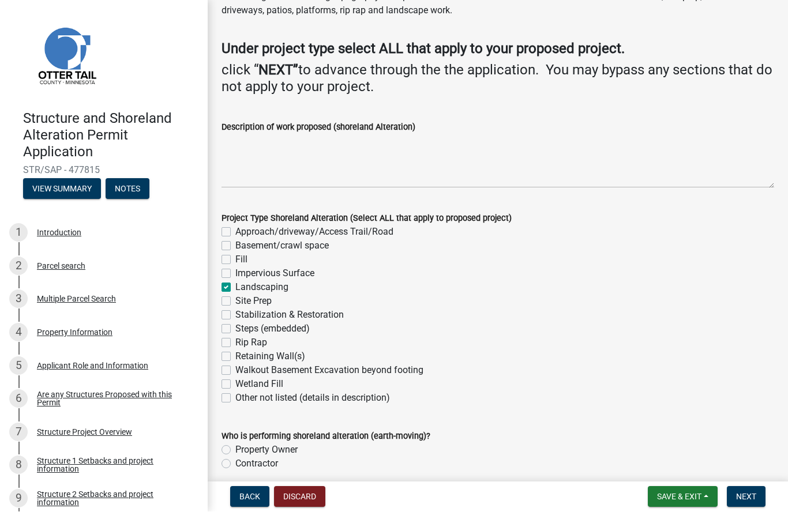
checkbox input "false"
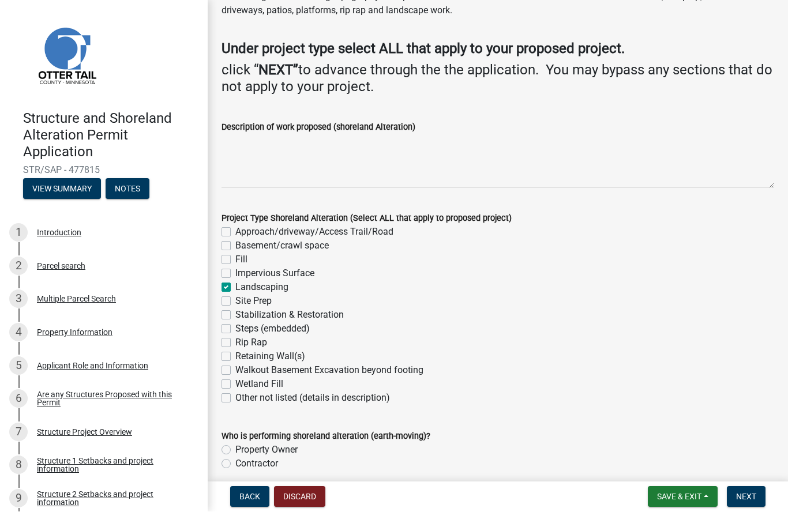
checkbox input "false"
click at [236, 232] on label "Approach/driveway/Access Trail/Road" at bounding box center [314, 232] width 158 height 14
click at [236, 232] on input "Approach/driveway/Access Trail/Road" at bounding box center [238, 228] width 7 height 7
checkbox input "true"
checkbox input "false"
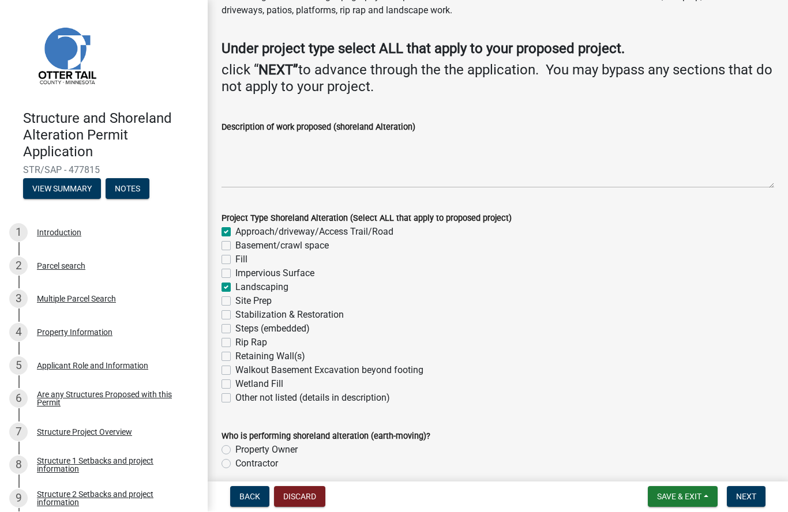
checkbox input "false"
checkbox input "true"
checkbox input "false"
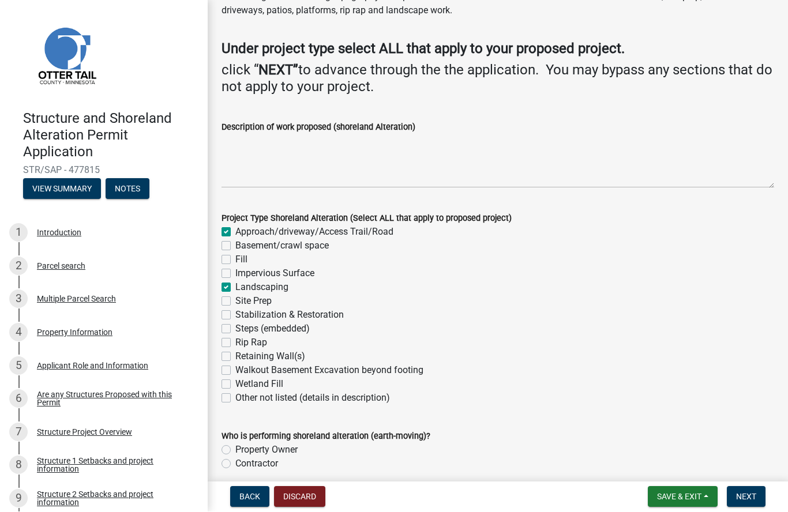
checkbox input "false"
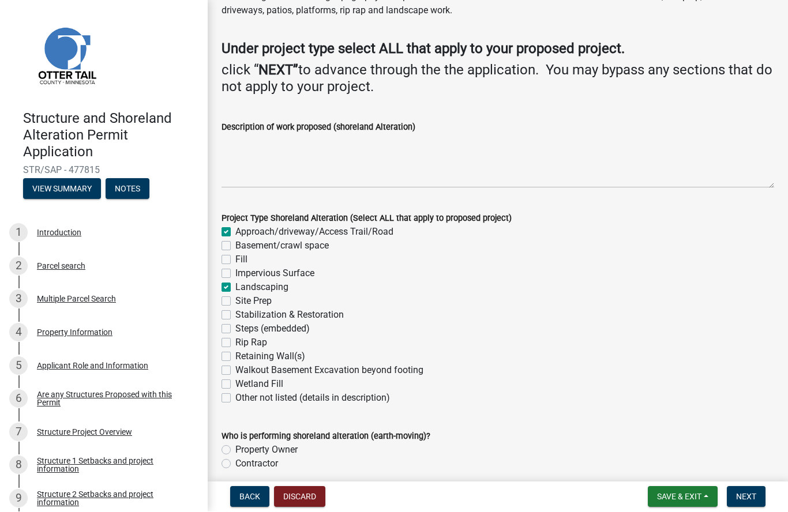
checkbox input "false"
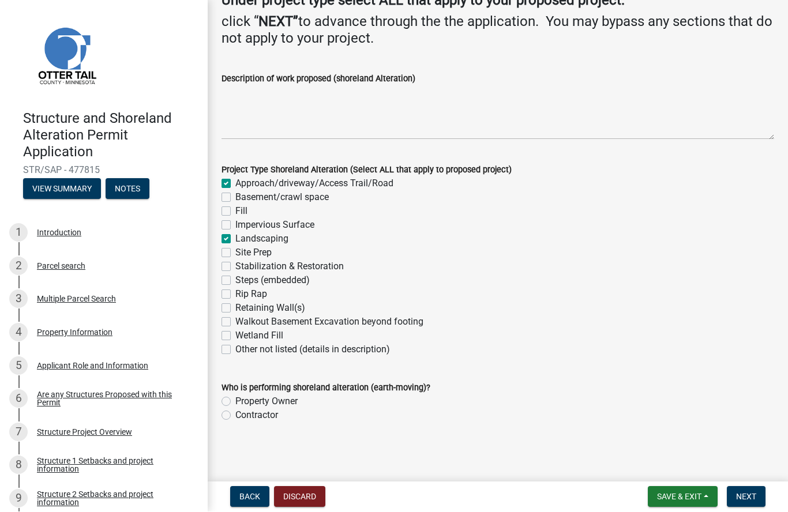
scroll to position [145, 0]
click at [238, 263] on label "Stabilization & Restoration" at bounding box center [289, 268] width 108 height 14
click at [238, 263] on input "Stabilization & Restoration" at bounding box center [238, 264] width 7 height 7
checkbox input "true"
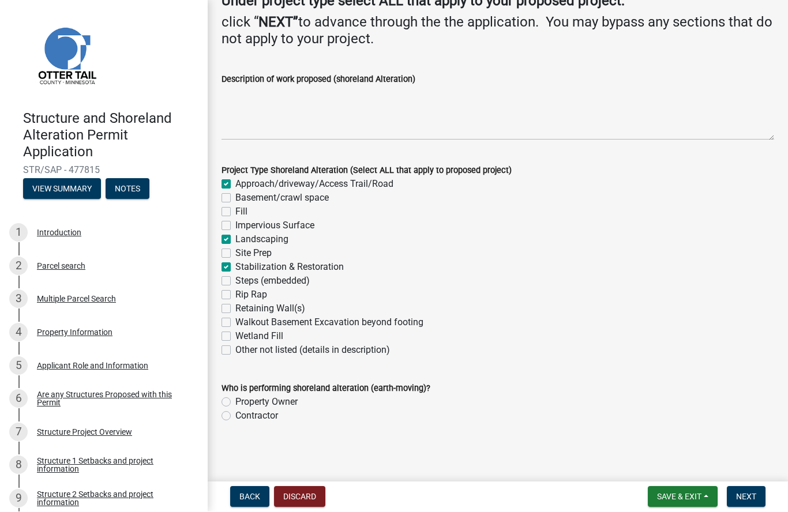
checkbox input "false"
checkbox input "true"
checkbox input "false"
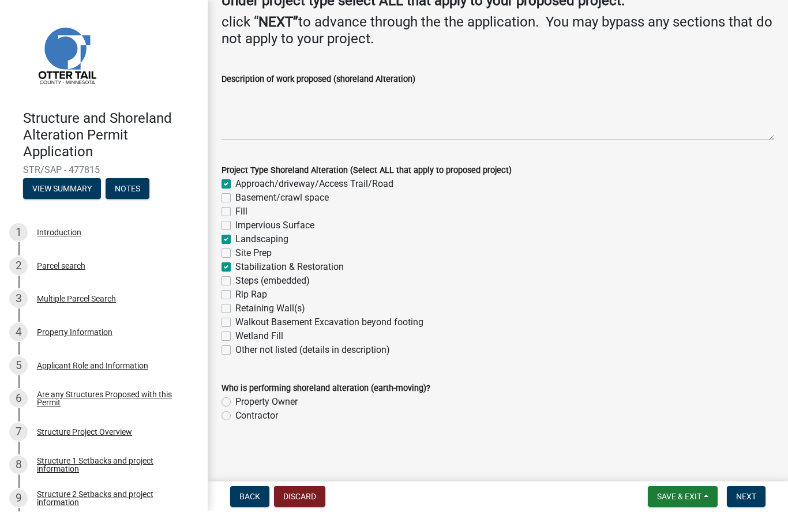
checkbox input "true"
checkbox input "false"
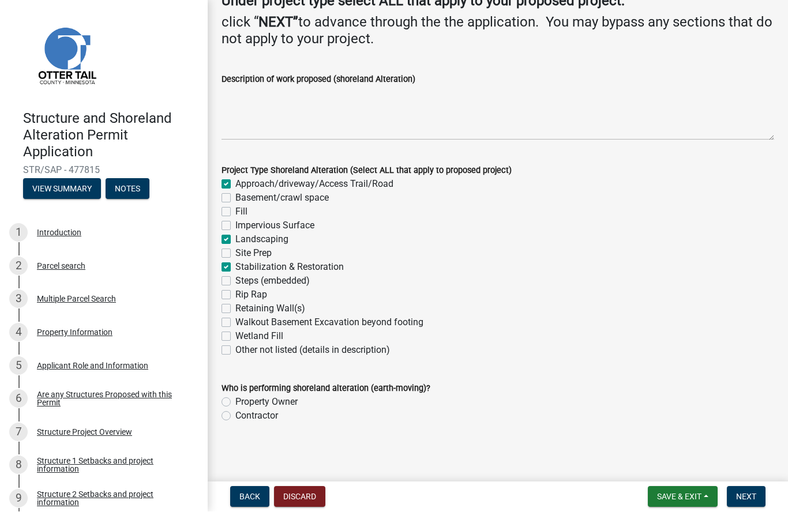
checkbox input "false"
click at [235, 419] on label "Contractor" at bounding box center [256, 416] width 43 height 14
click at [235, 417] on input "Contractor" at bounding box center [238, 412] width 7 height 7
radio input "true"
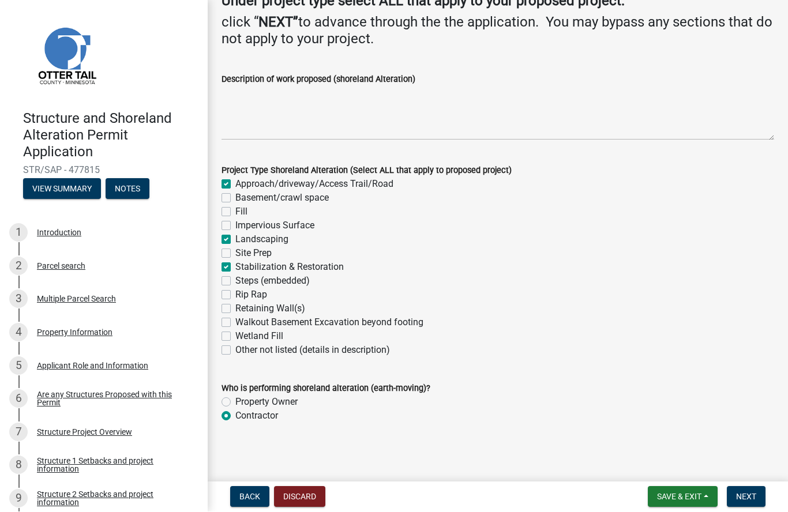
click at [235, 401] on label "Property Owner" at bounding box center [266, 403] width 62 height 14
click at [235, 401] on input "Property Owner" at bounding box center [238, 399] width 7 height 7
radio input "true"
click at [235, 413] on label "Contractor" at bounding box center [256, 416] width 43 height 14
click at [235, 413] on input "Contractor" at bounding box center [238, 412] width 7 height 7
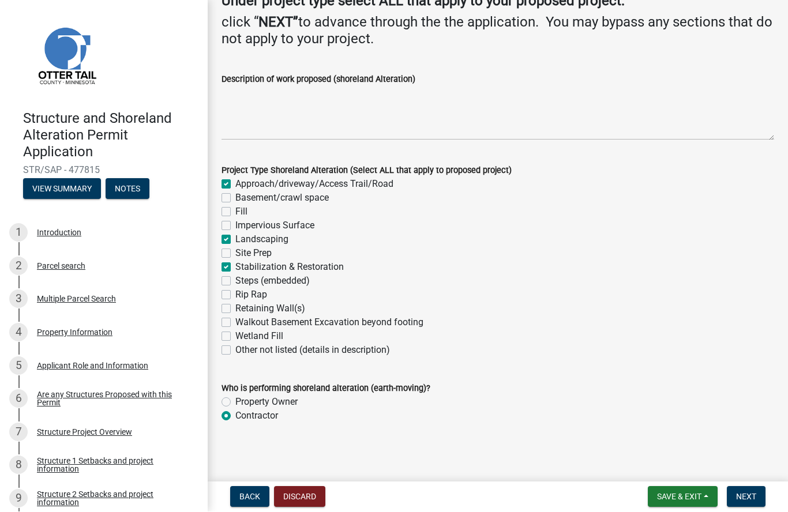
radio input "true"
click at [759, 495] on button "Next" at bounding box center [745, 497] width 39 height 21
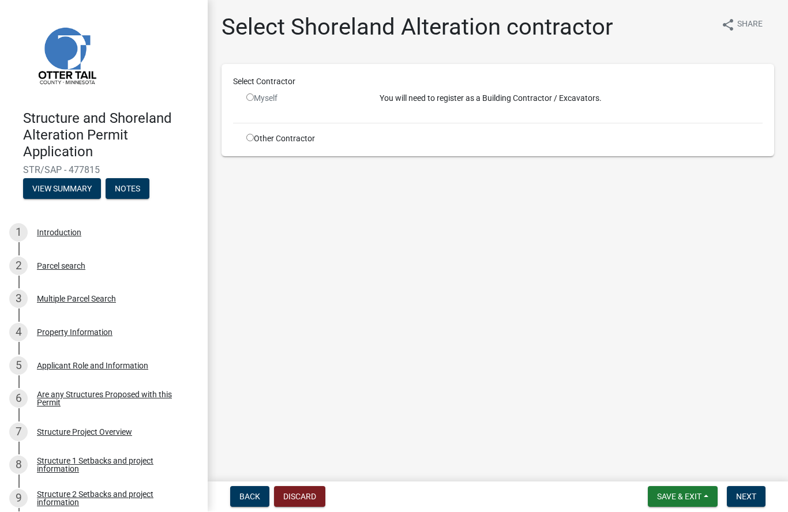
click at [251, 141] on input "radio" at bounding box center [249, 137] width 7 height 7
radio input "true"
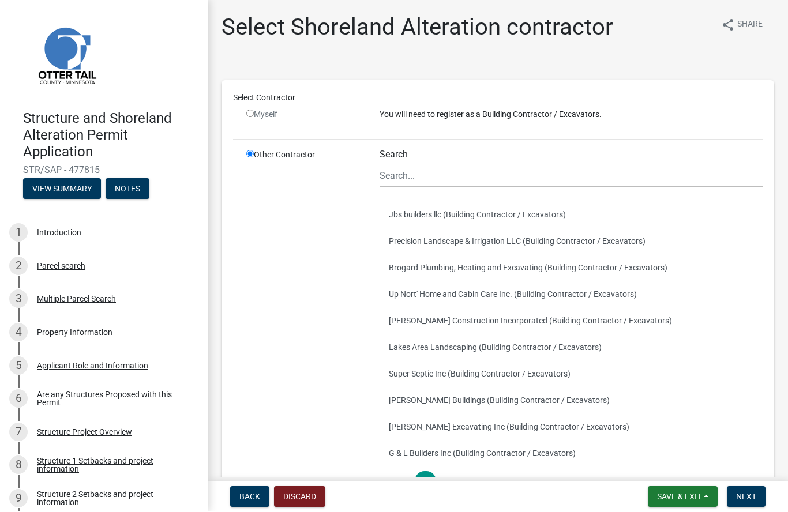
click at [251, 114] on input "radio" at bounding box center [249, 113] width 7 height 7
radio input "false"
radio input "true"
click at [251, 111] on input "radio" at bounding box center [249, 113] width 7 height 7
radio input "false"
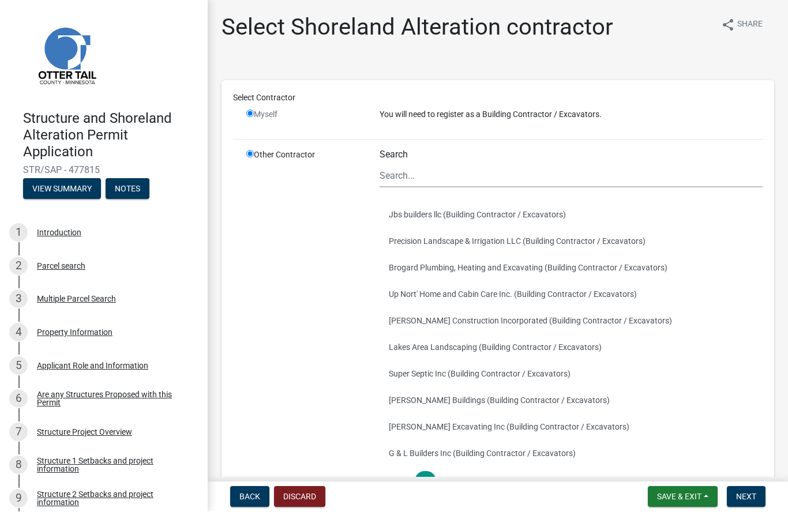
radio input "true"
click at [254, 114] on input "radio" at bounding box center [249, 113] width 7 height 7
radio input "false"
radio input "true"
click at [250, 157] on input "radio" at bounding box center [249, 153] width 7 height 7
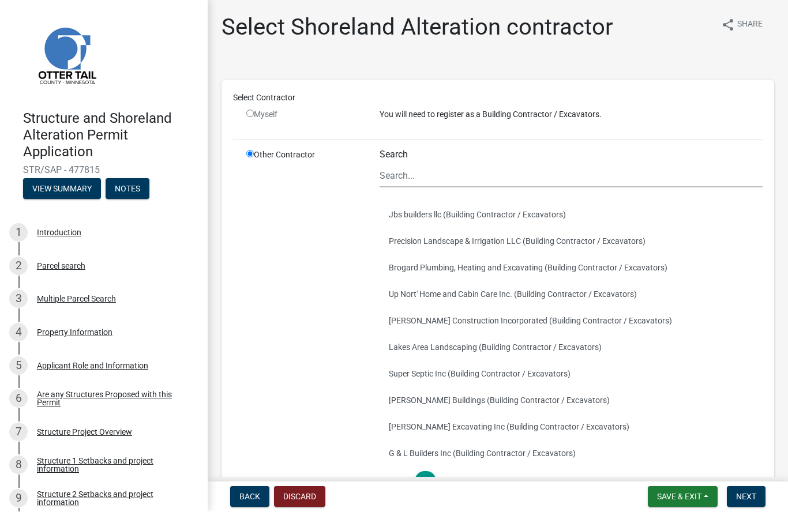
click at [251, 111] on input "radio" at bounding box center [249, 113] width 7 height 7
radio input "false"
radio input "true"
click at [253, 112] on input "radio" at bounding box center [249, 113] width 7 height 7
radio input "false"
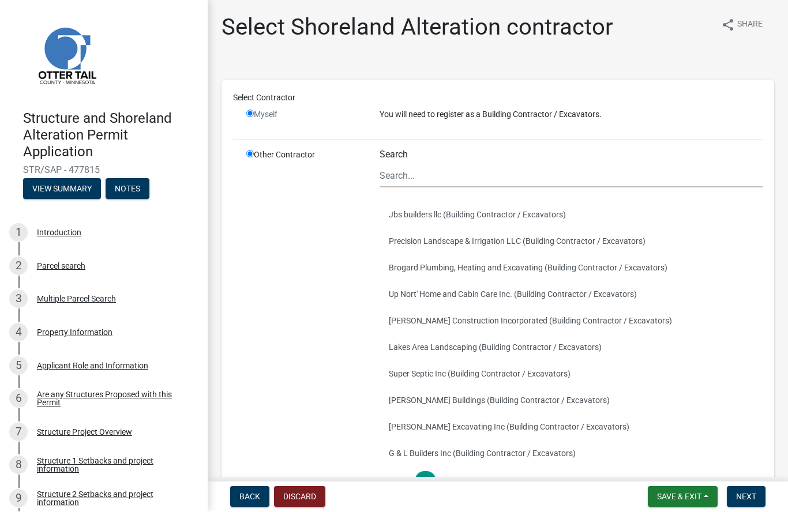
radio input "true"
click at [250, 111] on input "radio" at bounding box center [249, 113] width 7 height 7
radio input "false"
radio input "true"
click at [248, 117] on input "radio" at bounding box center [249, 113] width 7 height 7
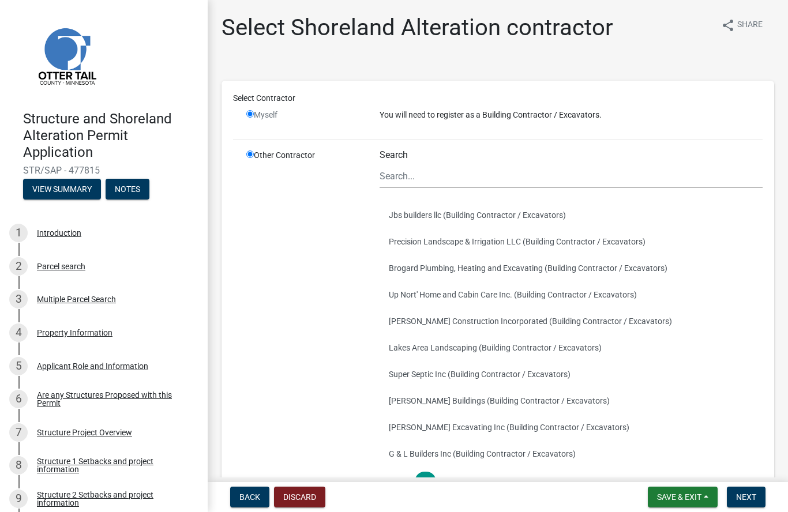
radio input "false"
radio input "true"
click at [244, 495] on span "Back" at bounding box center [249, 496] width 21 height 9
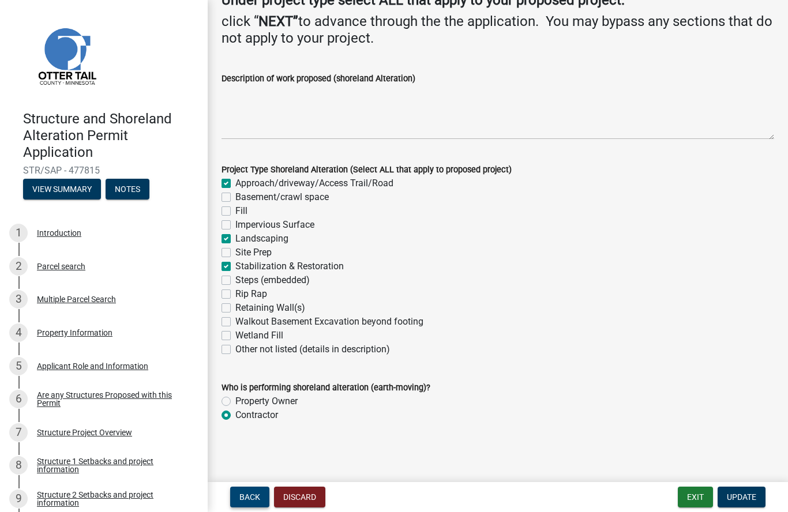
scroll to position [145, 0]
click at [235, 400] on label "Property Owner" at bounding box center [266, 403] width 62 height 14
click at [235, 400] on input "Property Owner" at bounding box center [238, 399] width 7 height 7
radio input "true"
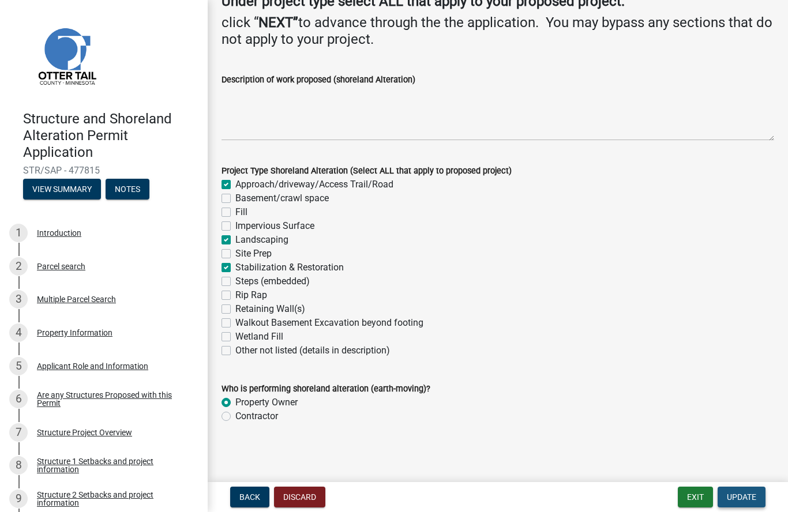
click at [750, 496] on span "Update" at bounding box center [740, 496] width 29 height 9
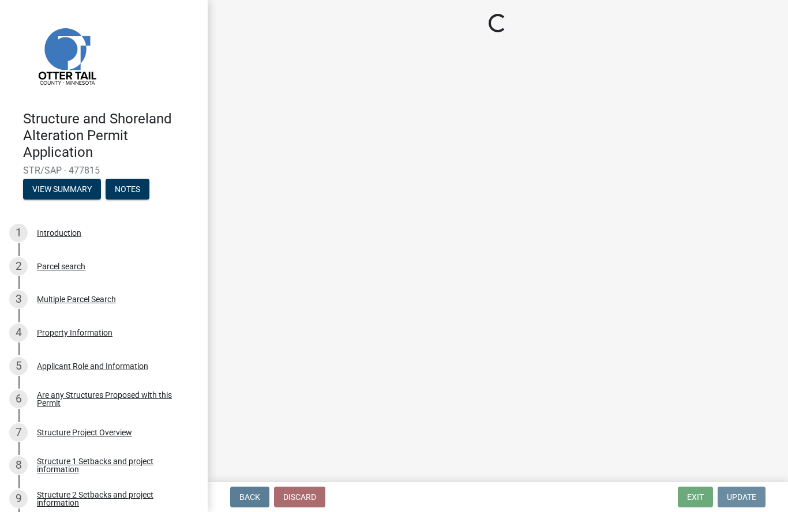
scroll to position [0, 0]
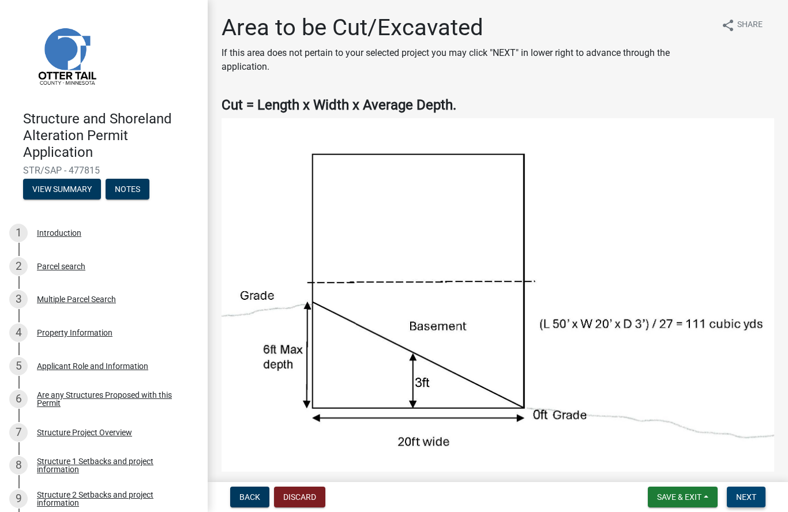
click at [748, 499] on span "Next" at bounding box center [746, 496] width 20 height 9
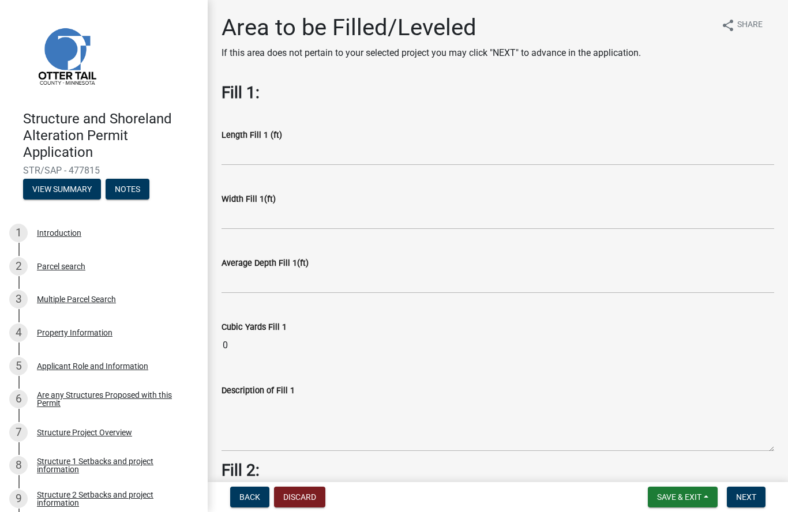
click at [371, 137] on div "Length Fill 1 (ft)" at bounding box center [497, 135] width 552 height 14
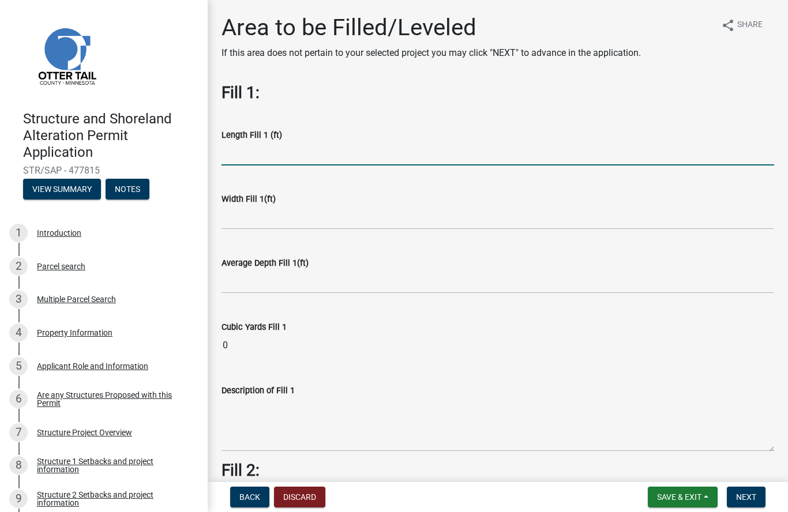
click at [264, 164] on input "text" at bounding box center [497, 154] width 552 height 24
type input "75"
click at [310, 213] on input "text" at bounding box center [497, 218] width 552 height 24
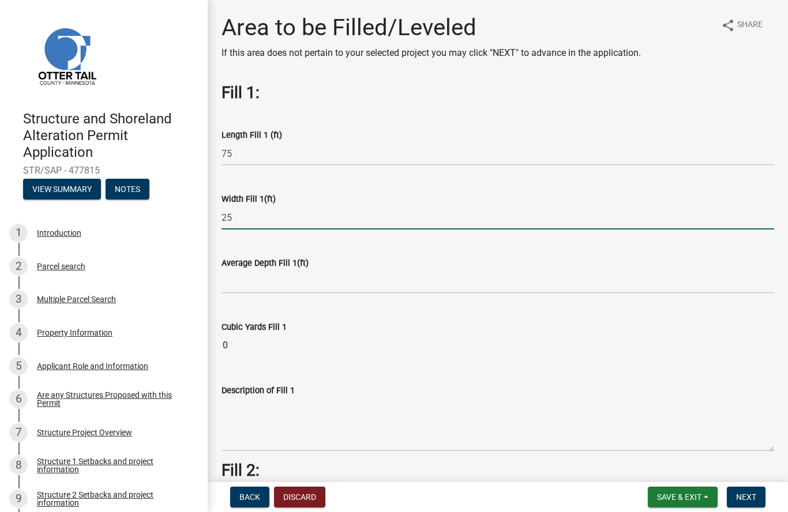
type input "25"
click at [321, 281] on input "text" at bounding box center [497, 282] width 552 height 24
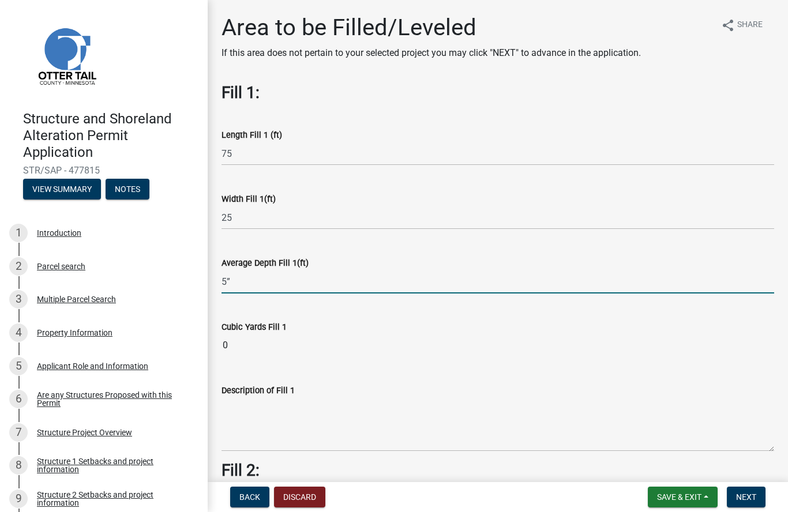
type input "5"
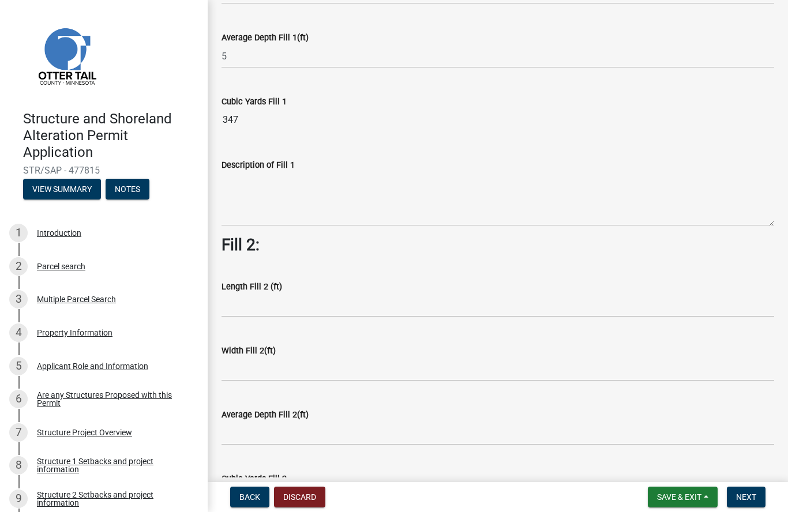
scroll to position [219, 0]
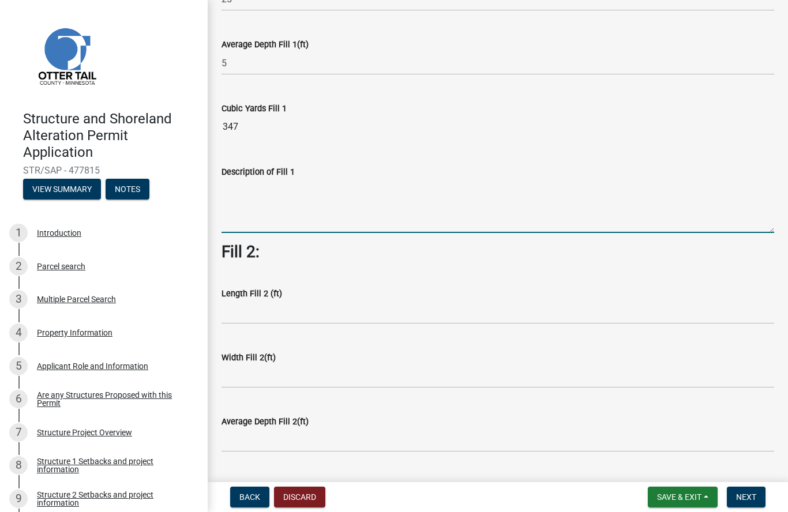
click at [285, 200] on textarea "Description of Fill 1" at bounding box center [497, 206] width 552 height 54
click at [478, 189] on textarea "Simply adding black dirt on top of recently mulched area where trees and brush …" at bounding box center [497, 206] width 552 height 54
click at [607, 190] on textarea "Simply adding black dirt on top of recently mulched area where dead trees and b…" at bounding box center [497, 206] width 552 height 54
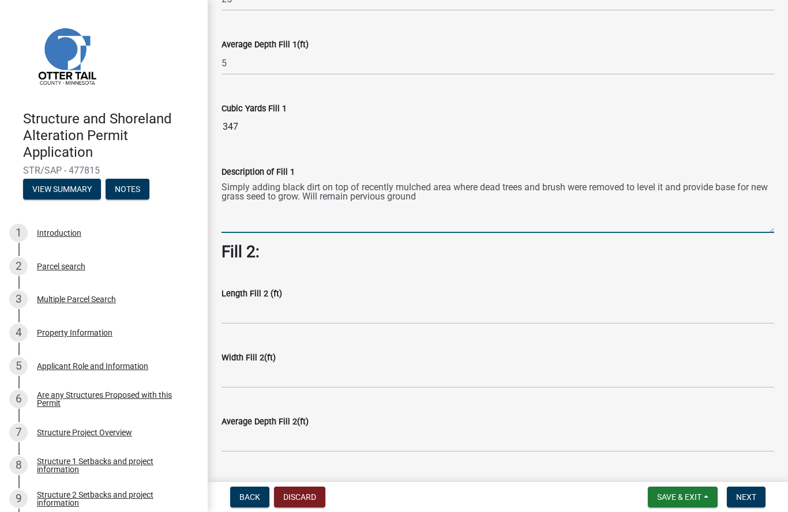
type textarea "Simply adding black dirt on top of recently mulched area where dead trees and b…"
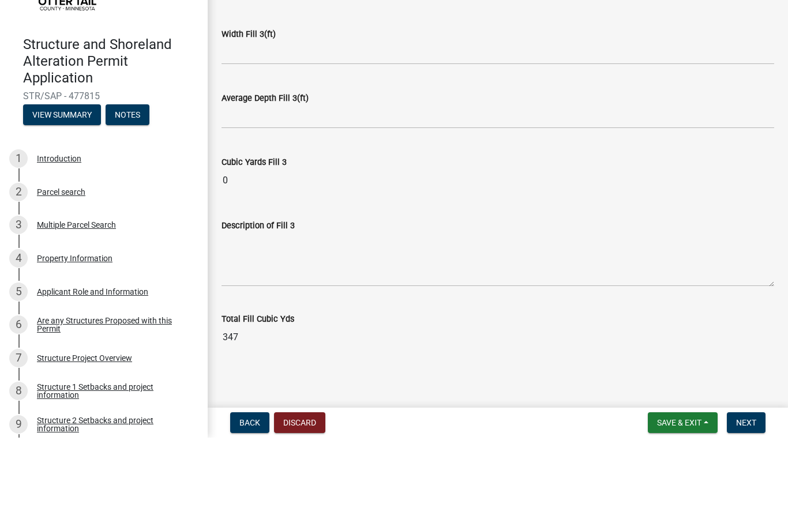
scroll to position [1, 0]
click at [754, 492] on span "Next" at bounding box center [746, 496] width 20 height 9
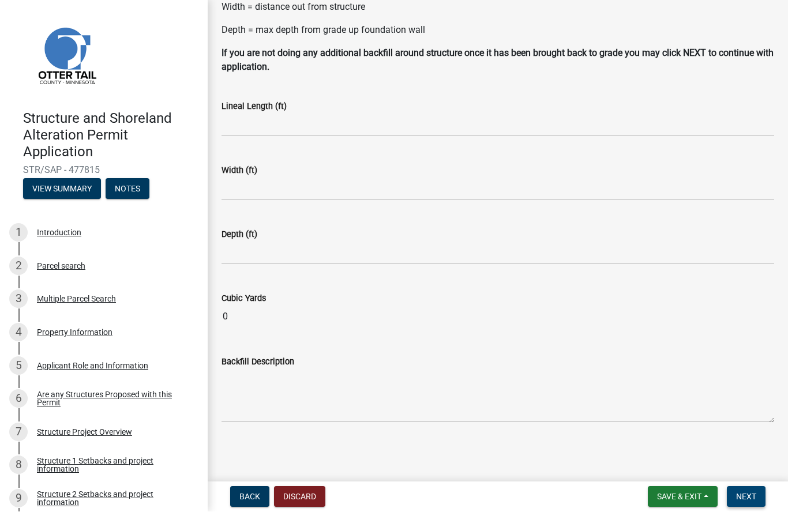
scroll to position [108, 0]
click at [748, 502] on button "Next" at bounding box center [745, 497] width 39 height 21
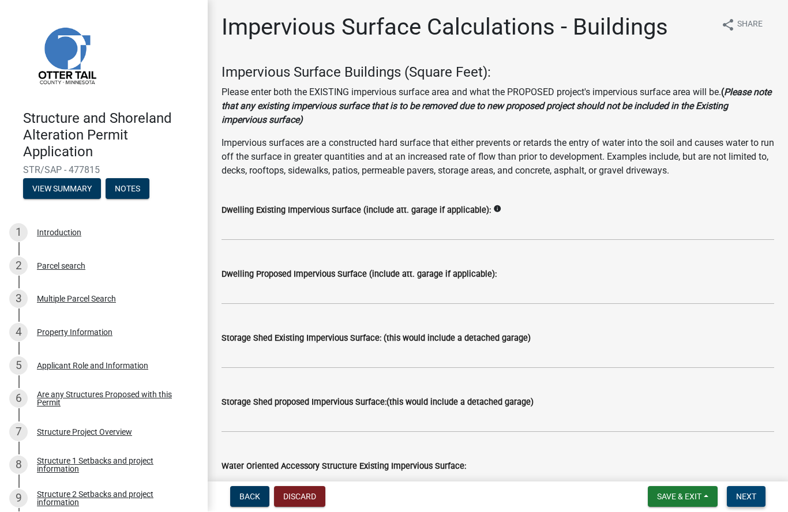
scroll to position [0, 0]
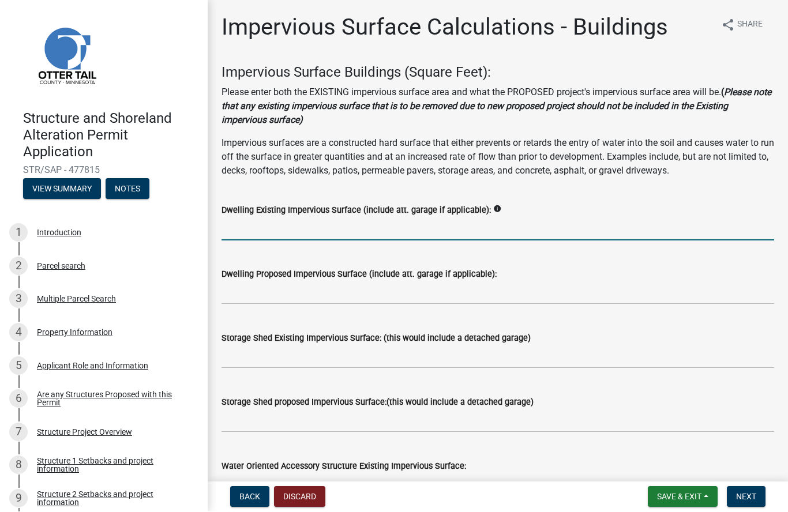
click at [325, 227] on input "text" at bounding box center [497, 229] width 552 height 24
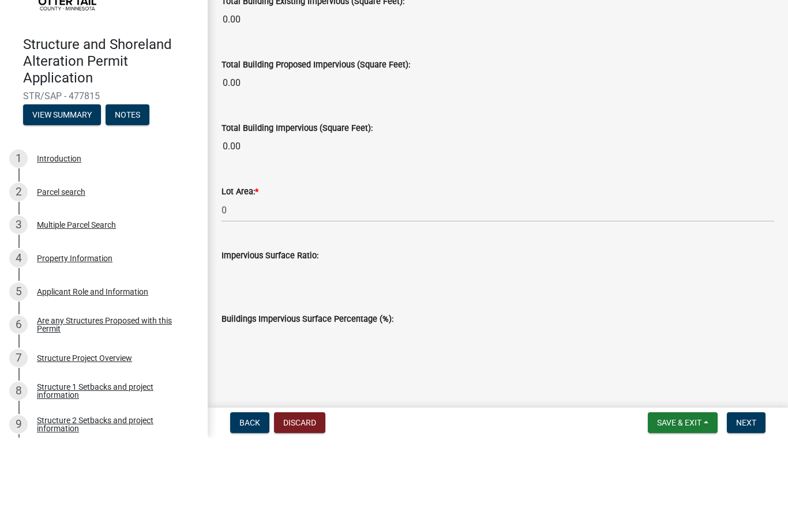
scroll to position [1, 0]
click at [754, 492] on span "Next" at bounding box center [746, 496] width 20 height 9
type input "0"
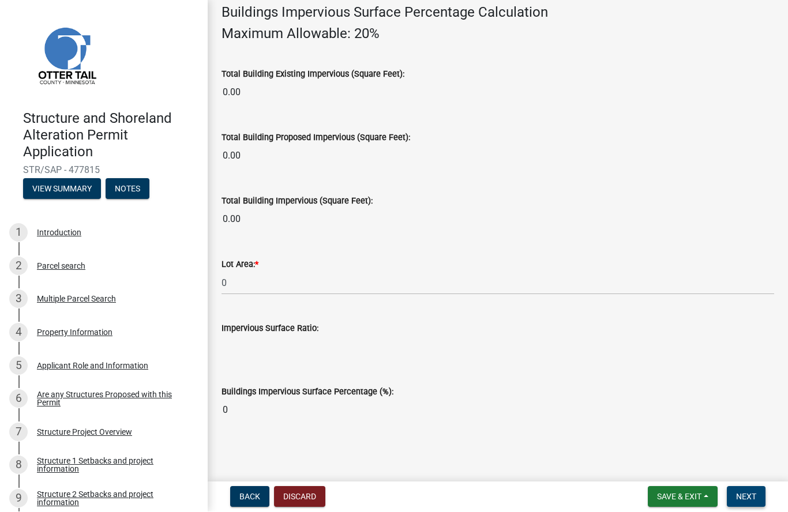
scroll to position [822, 0]
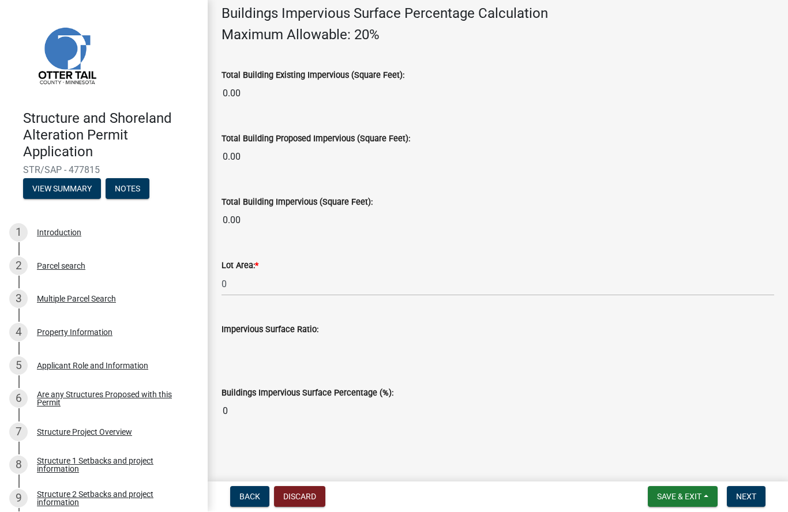
click at [270, 100] on input "0.00" at bounding box center [497, 93] width 552 height 23
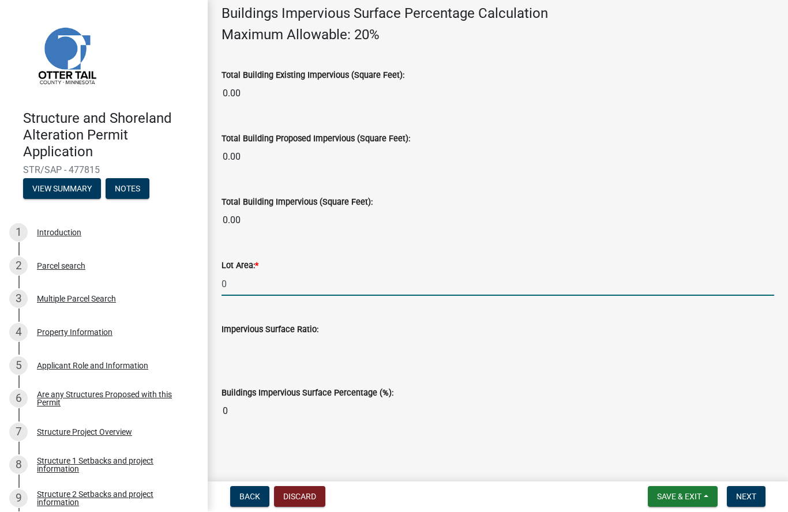
click at [260, 280] on input "0" at bounding box center [497, 285] width 552 height 24
type input "No change in impervious surface"
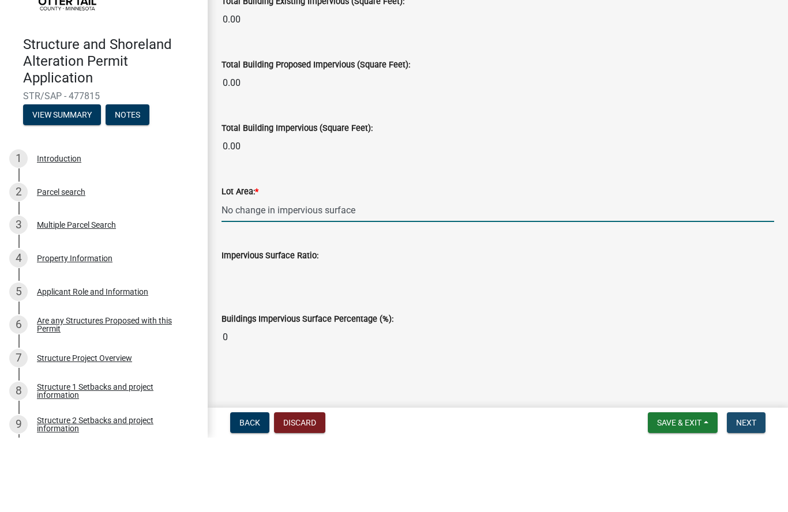
scroll to position [1, 0]
click at [750, 492] on span "Next" at bounding box center [746, 496] width 20 height 9
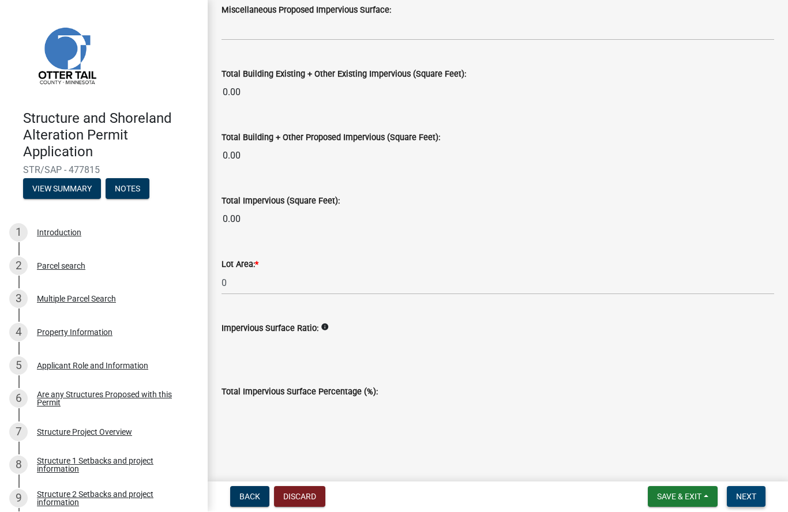
scroll to position [1287, 0]
click at [262, 276] on input "0" at bounding box center [497, 284] width 552 height 24
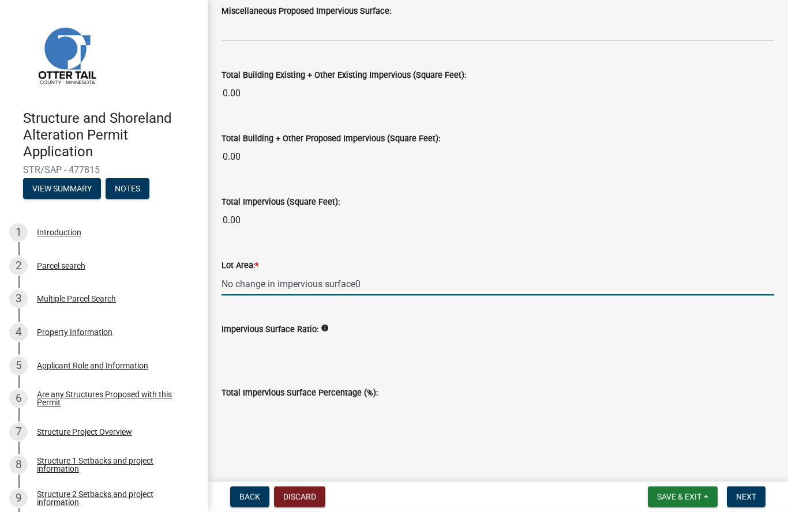
click at [452, 290] on input "No change in impervious surface0" at bounding box center [497, 284] width 552 height 24
type input "No change in impervious surface"
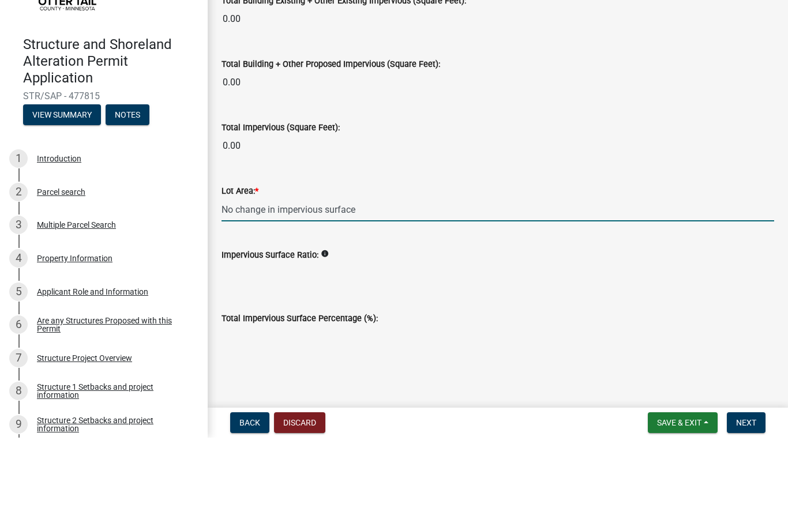
scroll to position [1, 0]
click at [755, 492] on span "Next" at bounding box center [746, 496] width 20 height 9
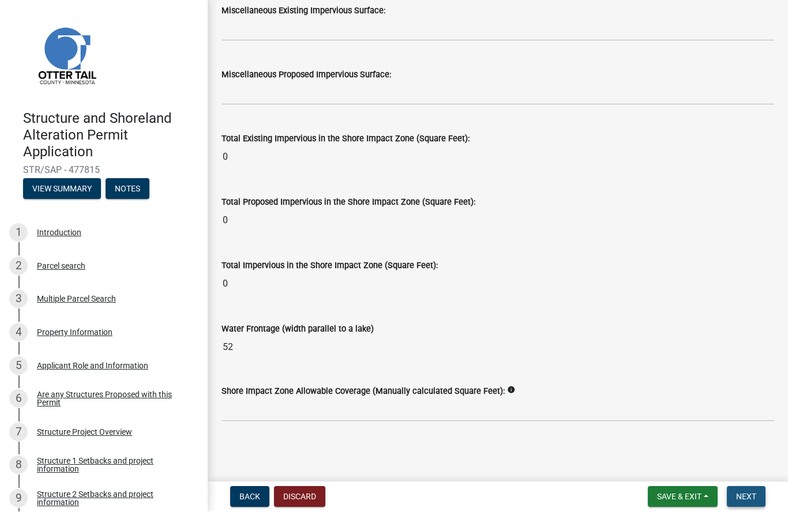
scroll to position [1467, 0]
click at [754, 502] on button "Next" at bounding box center [745, 497] width 39 height 21
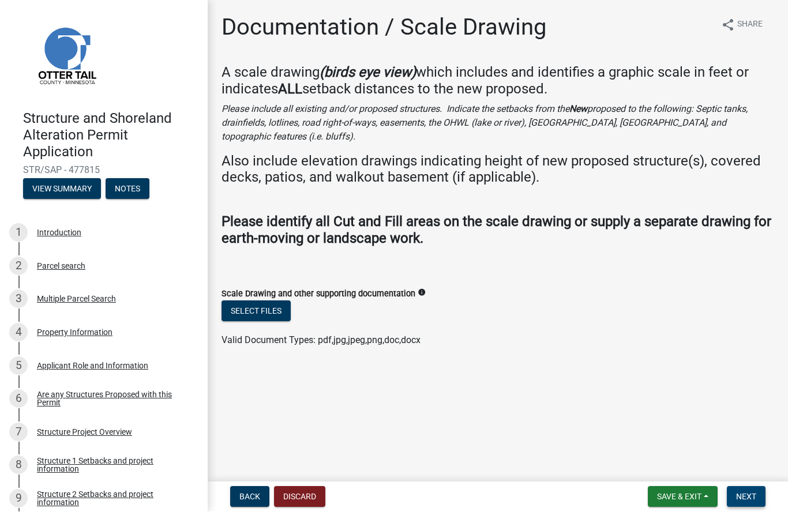
click at [756, 499] on button "Next" at bounding box center [745, 497] width 39 height 21
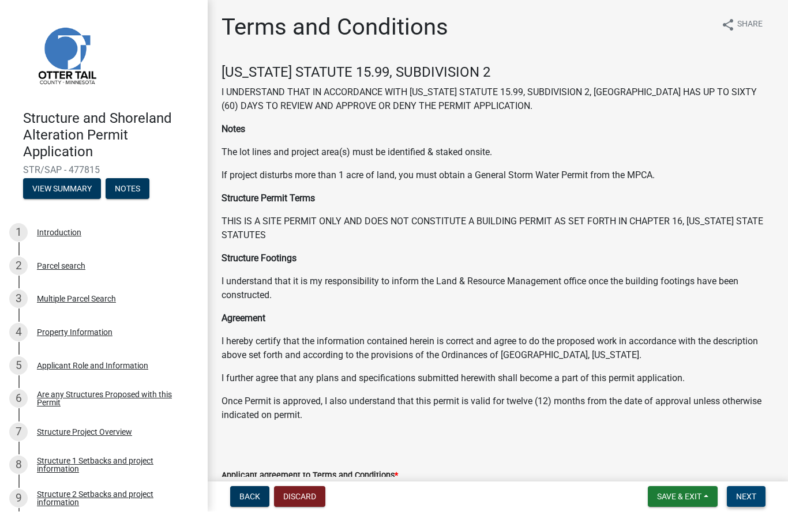
click at [751, 496] on span "Next" at bounding box center [746, 496] width 20 height 9
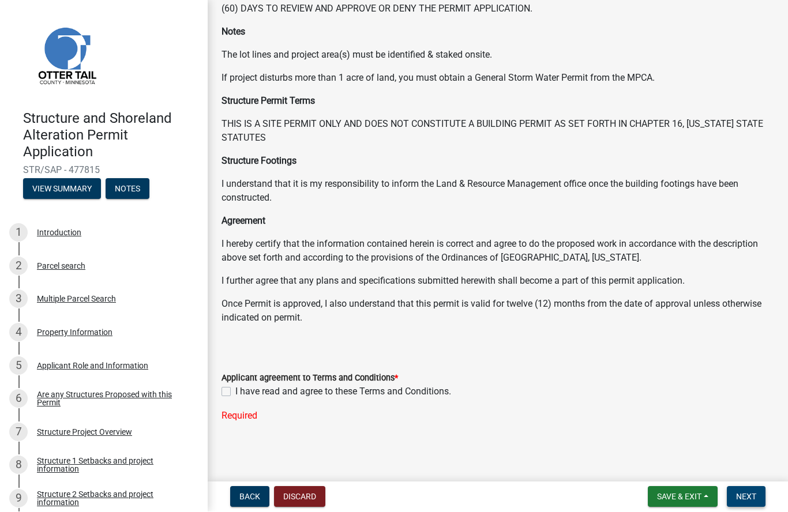
scroll to position [97, 0]
click at [235, 394] on label "I have read and agree to these Terms and Conditions." at bounding box center [343, 393] width 216 height 14
click at [235, 393] on input "I have read and agree to these Terms and Conditions." at bounding box center [238, 389] width 7 height 7
checkbox input "true"
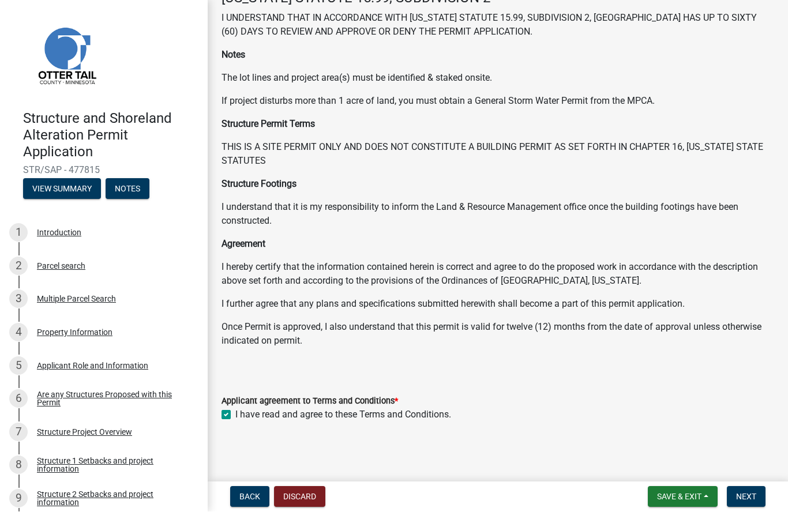
scroll to position [74, 0]
click at [750, 496] on span "Next" at bounding box center [746, 496] width 20 height 9
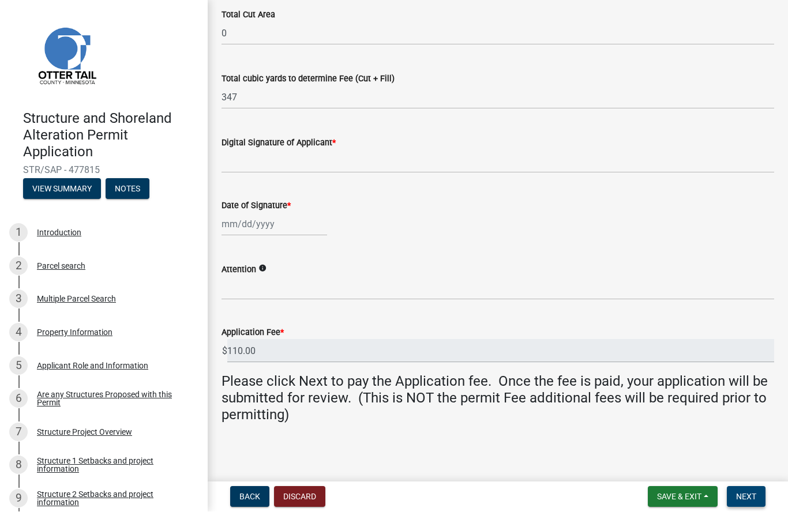
scroll to position [218, 0]
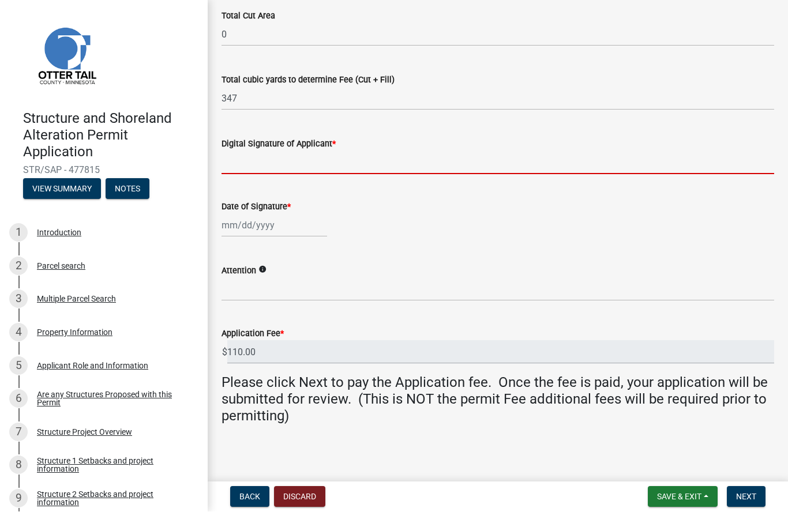
click at [238, 153] on input "Digital Signature of Applicant *" at bounding box center [497, 163] width 552 height 24
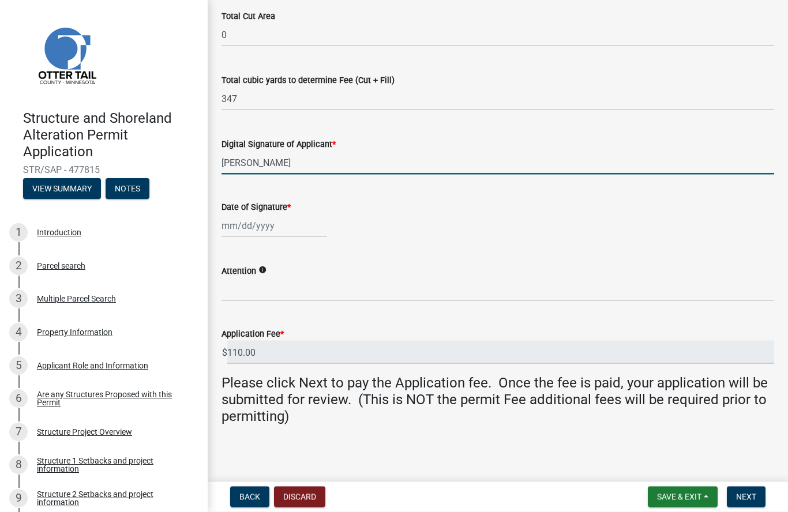
type input "Kirk DuLac"
click at [268, 226] on div at bounding box center [274, 226] width 106 height 24
select select "9"
select select "2025"
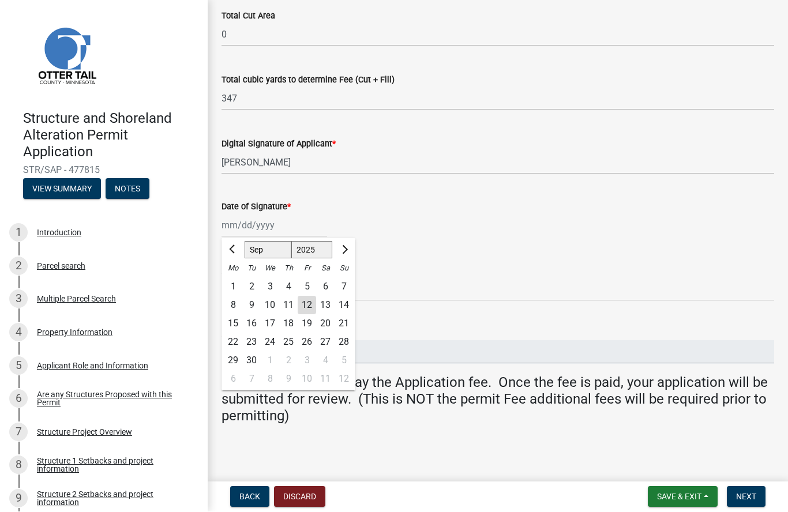
click at [308, 307] on div "12" at bounding box center [306, 305] width 18 height 18
type input "09/12/2025"
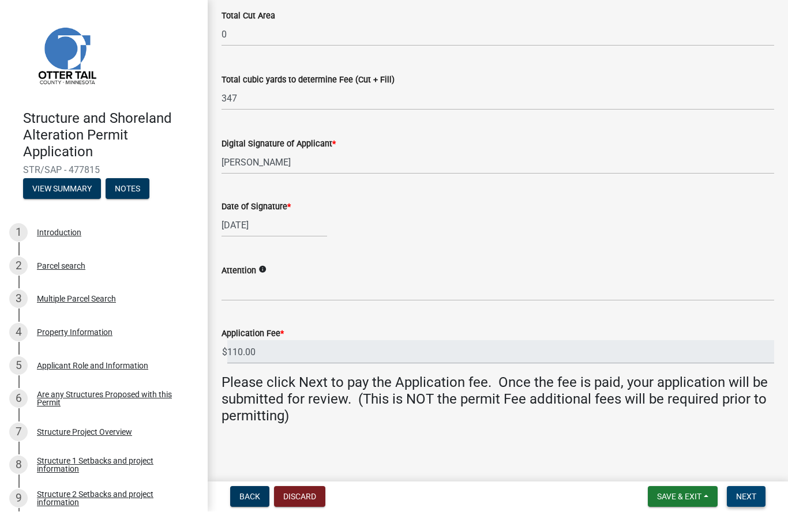
click at [749, 501] on span "Next" at bounding box center [746, 496] width 20 height 9
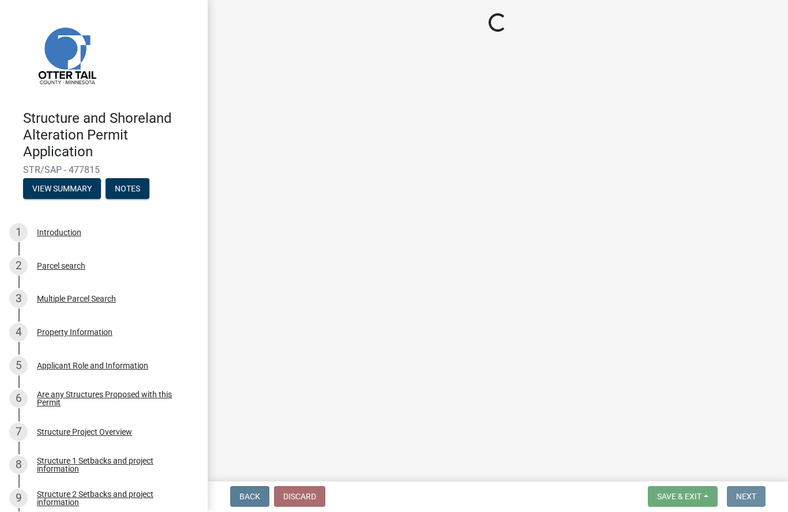
scroll to position [0, 0]
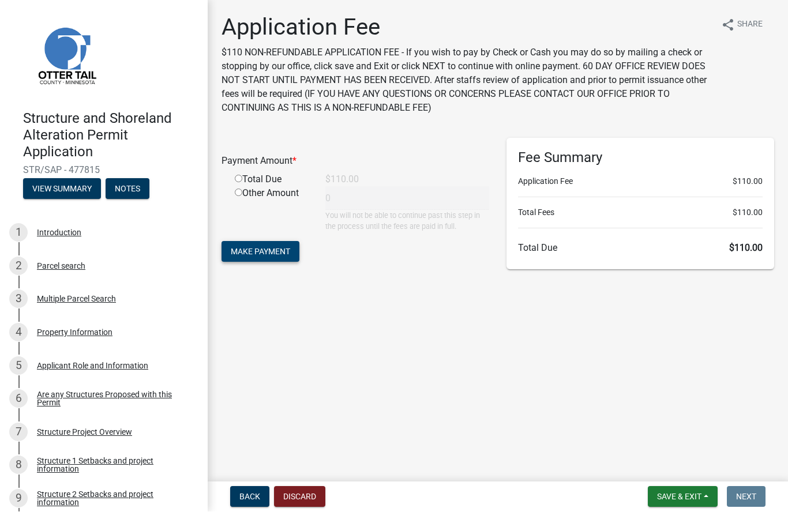
click at [263, 255] on span "Make Payment" at bounding box center [260, 251] width 59 height 9
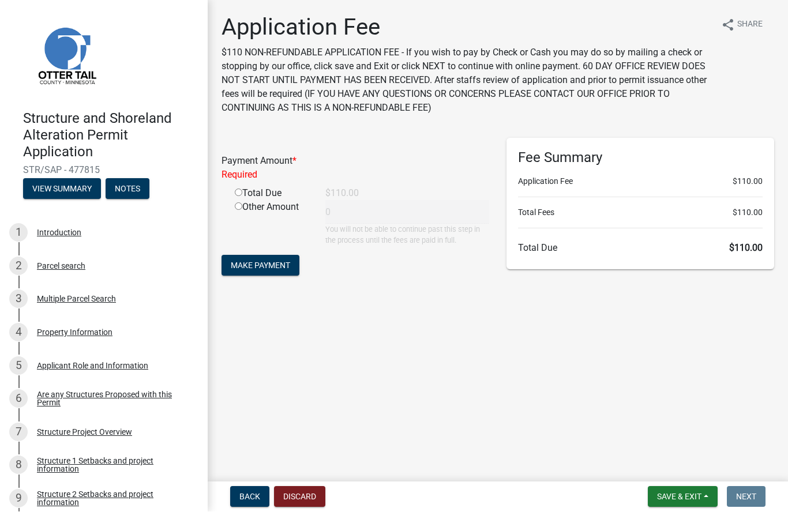
click at [239, 193] on input "radio" at bounding box center [238, 192] width 7 height 7
radio input "true"
type input "110"
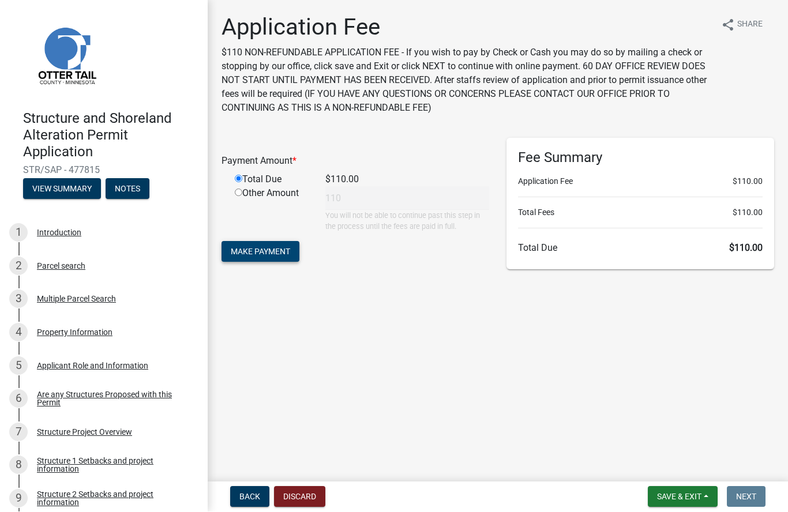
click at [248, 253] on span "Make Payment" at bounding box center [260, 251] width 59 height 9
